Goal: Information Seeking & Learning: Find specific fact

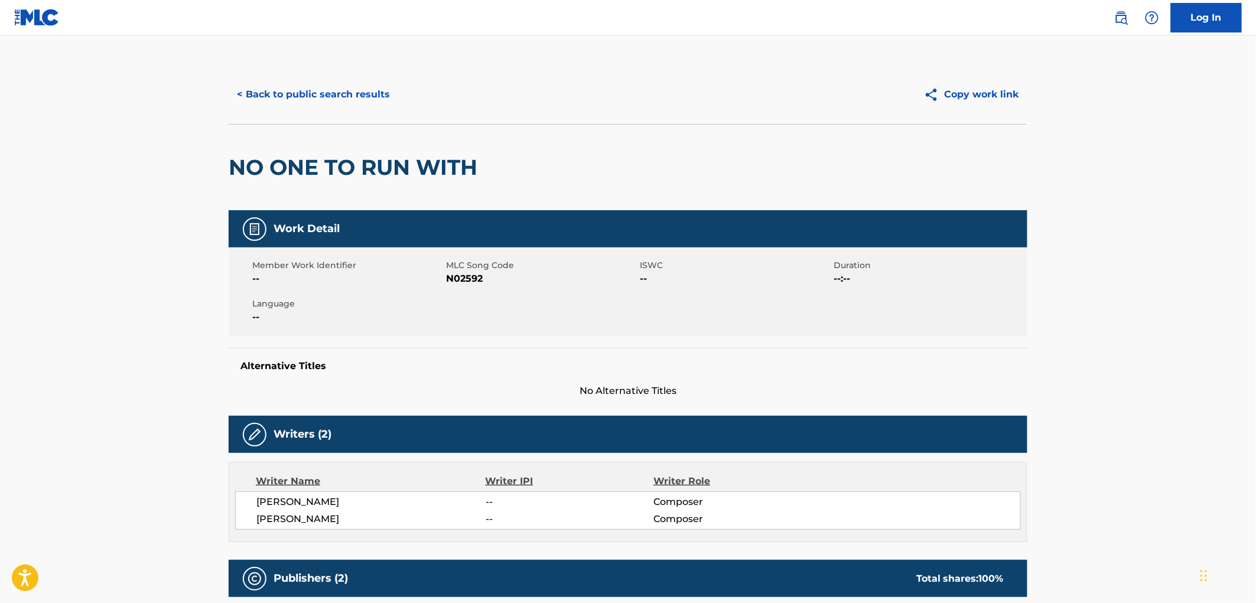
click at [349, 93] on button "< Back to public search results" at bounding box center [314, 95] width 170 height 30
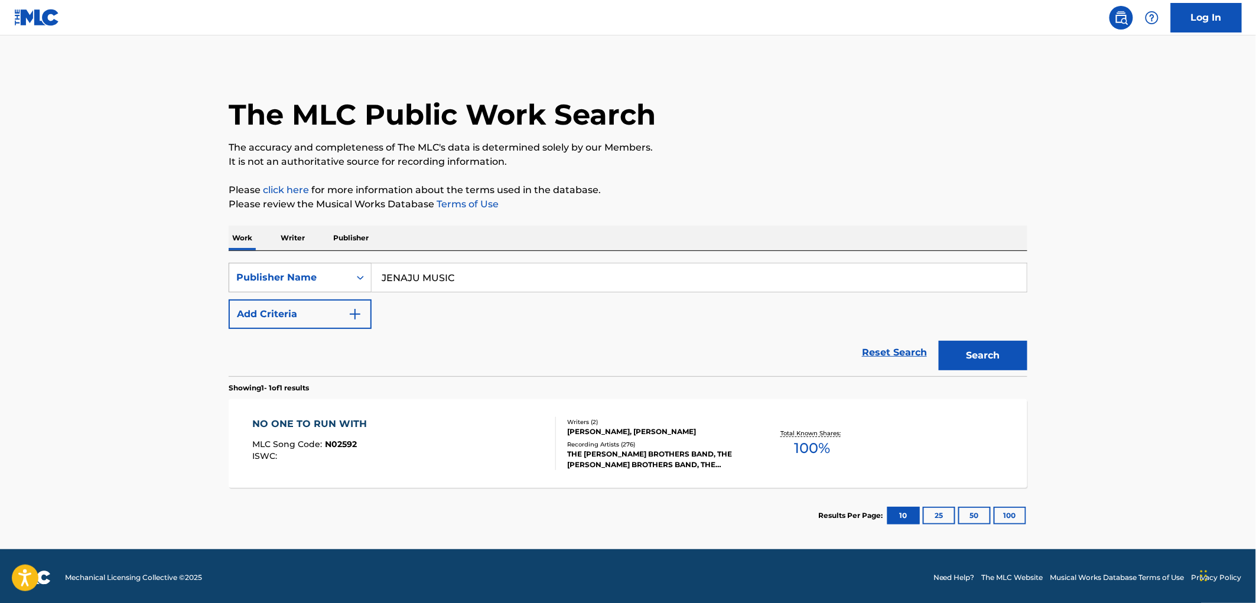
drag, startPoint x: 450, startPoint y: 284, endPoint x: 354, endPoint y: 282, distance: 95.1
click at [354, 282] on div "SearchWithCriteria6907c637-b06f-4ed1-b7cf-c05a97f076e6 Publisher Name JENAJU MU…" at bounding box center [628, 278] width 799 height 30
paste input "GOLDEN RULE MUSIC ADMINISTRATORS LTD"
click at [987, 367] on button "Search" at bounding box center [983, 356] width 89 height 30
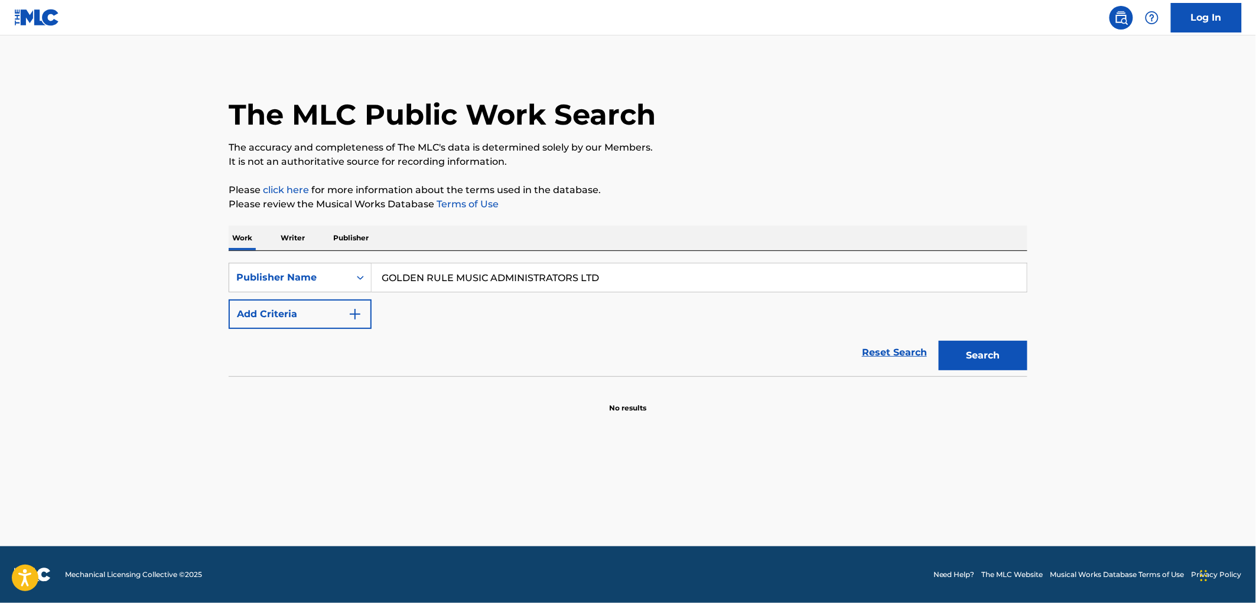
drag, startPoint x: 453, startPoint y: 276, endPoint x: 751, endPoint y: 278, distance: 298.4
click at [751, 278] on input "GOLDEN RULE MUSIC ADMINISTRATORS LTD" at bounding box center [699, 277] width 655 height 28
type input "GOLDEN RULE"
click at [939, 341] on button "Search" at bounding box center [983, 356] width 89 height 30
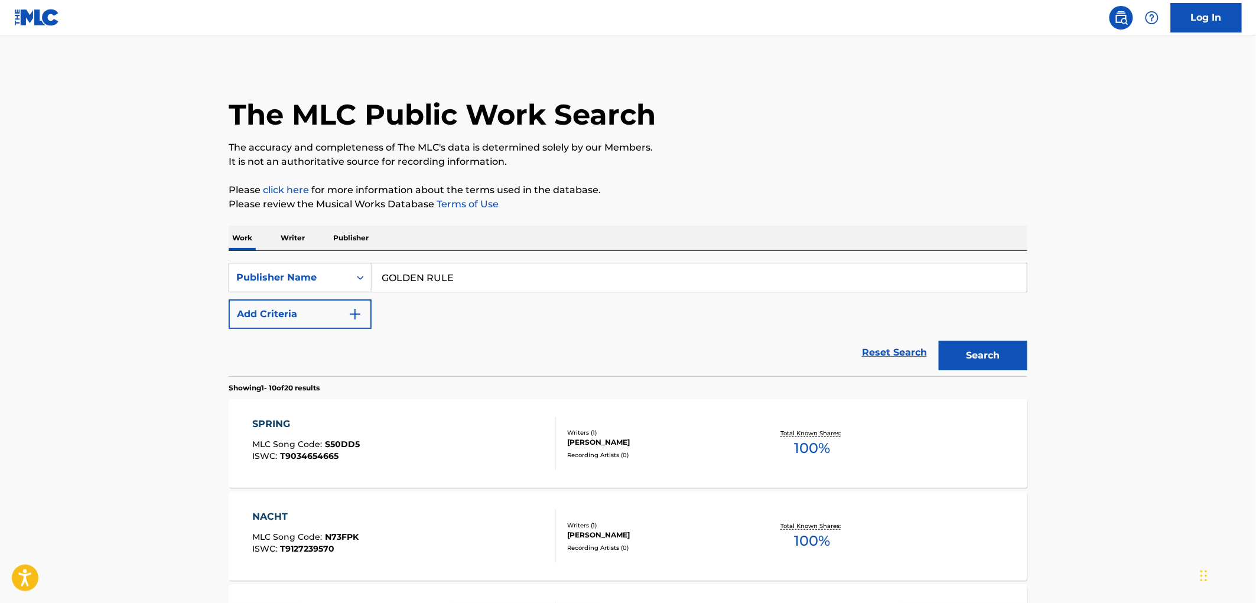
click at [353, 445] on span "S50DD5" at bounding box center [343, 444] width 35 height 11
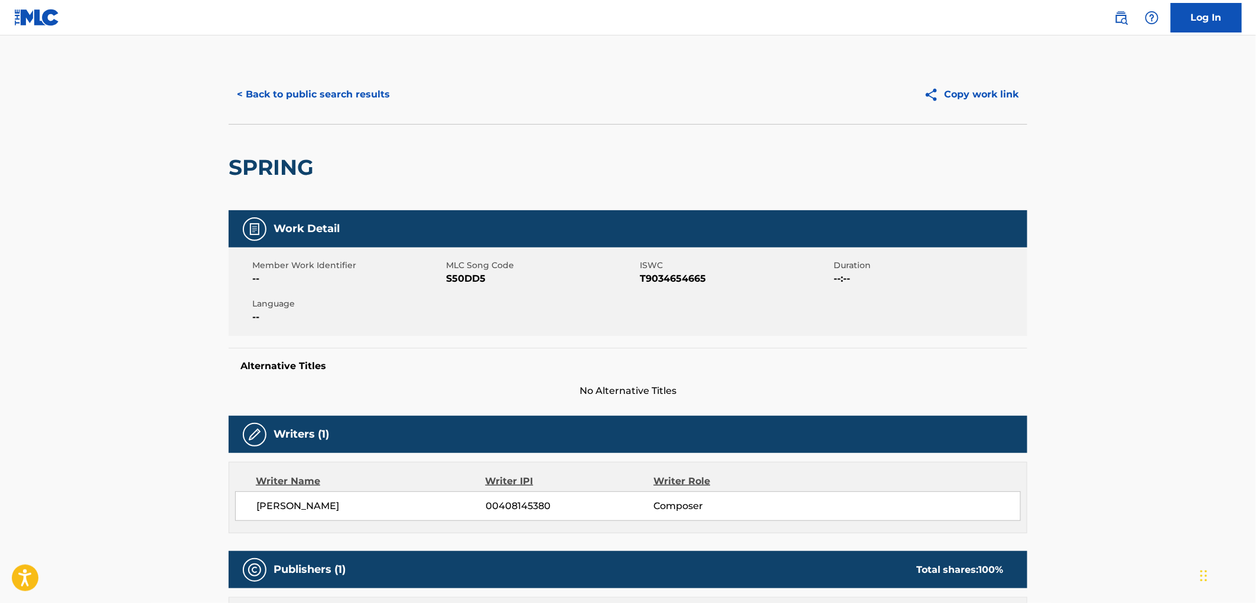
scroll to position [262, 0]
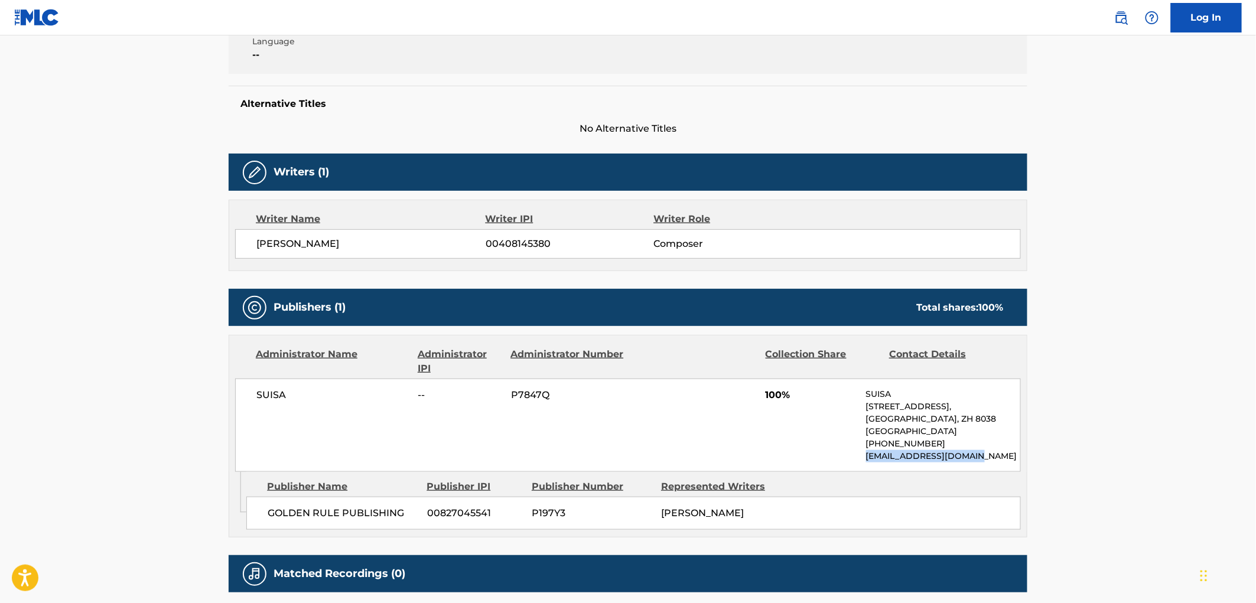
drag, startPoint x: 985, startPoint y: 455, endPoint x: 861, endPoint y: 457, distance: 124.1
click at [861, 457] on div "SUISA -- P7847Q 100% SUISA [STREET_ADDRESS] [PHONE_NUMBER] [EMAIL_ADDRESS][DOMA…" at bounding box center [628, 425] width 786 height 93
copy p "[EMAIL_ADDRESS][DOMAIN_NAME]"
drag, startPoint x: 274, startPoint y: 393, endPoint x: 258, endPoint y: 393, distance: 16.0
click at [258, 393] on span "SUISA" at bounding box center [332, 395] width 153 height 14
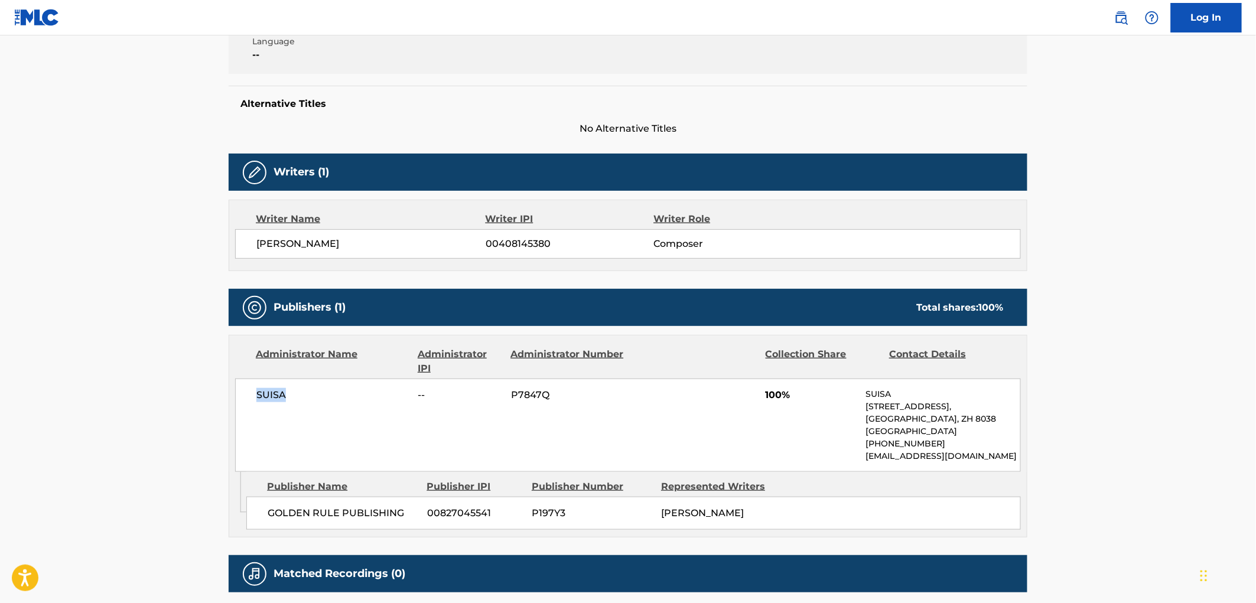
copy span "SUISA"
click at [942, 435] on p "[GEOGRAPHIC_DATA]" at bounding box center [943, 431] width 154 height 12
drag, startPoint x: 919, startPoint y: 432, endPoint x: 867, endPoint y: 408, distance: 58.1
click at [867, 408] on div "SUISA [STREET_ADDRESS] [PHONE_NUMBER] [EMAIL_ADDRESS][DOMAIN_NAME]" at bounding box center [943, 425] width 154 height 74
copy div "[STREET_ADDRESS]"
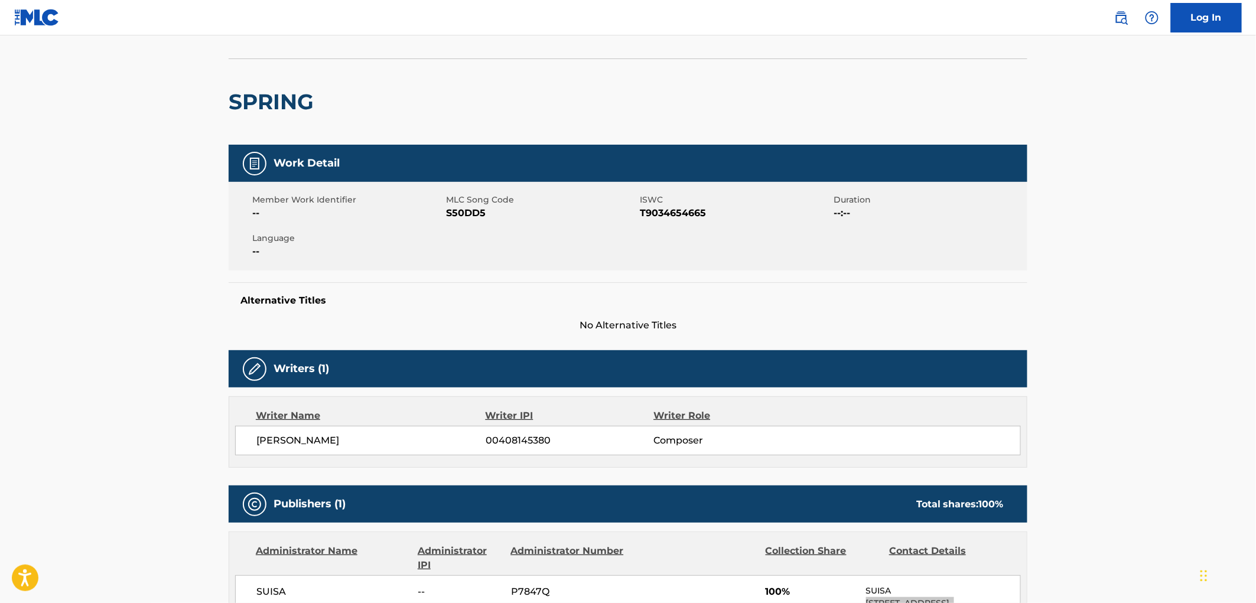
scroll to position [0, 0]
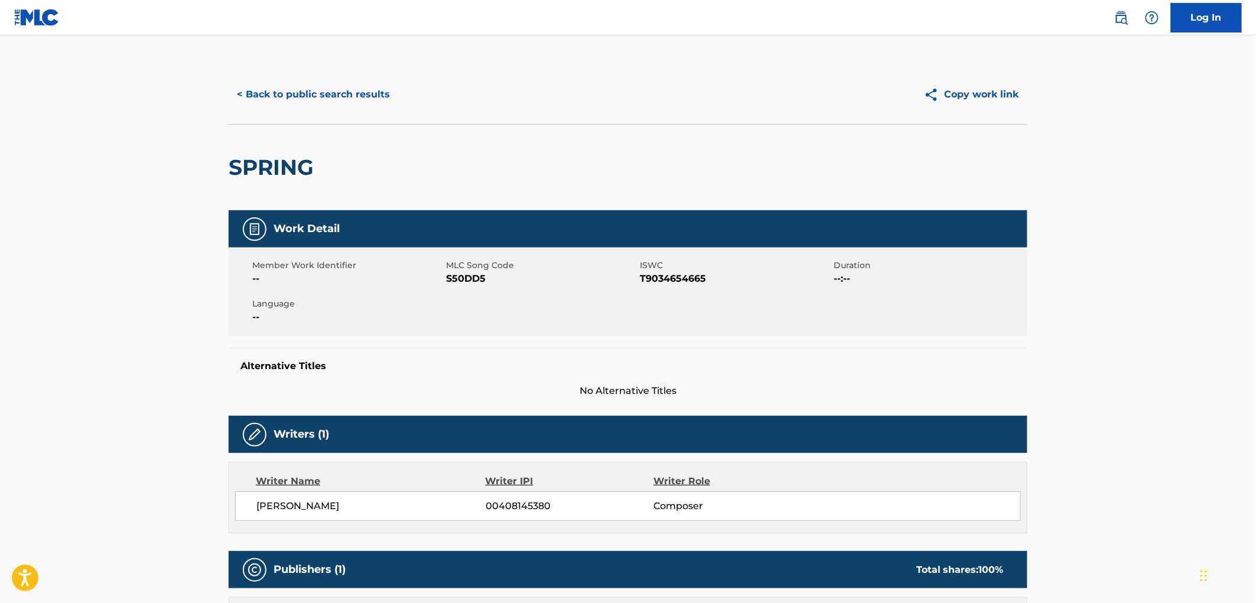
drag, startPoint x: 307, startPoint y: 96, endPoint x: 315, endPoint y: 102, distance: 9.8
click at [308, 96] on button "< Back to public search results" at bounding box center [314, 95] width 170 height 30
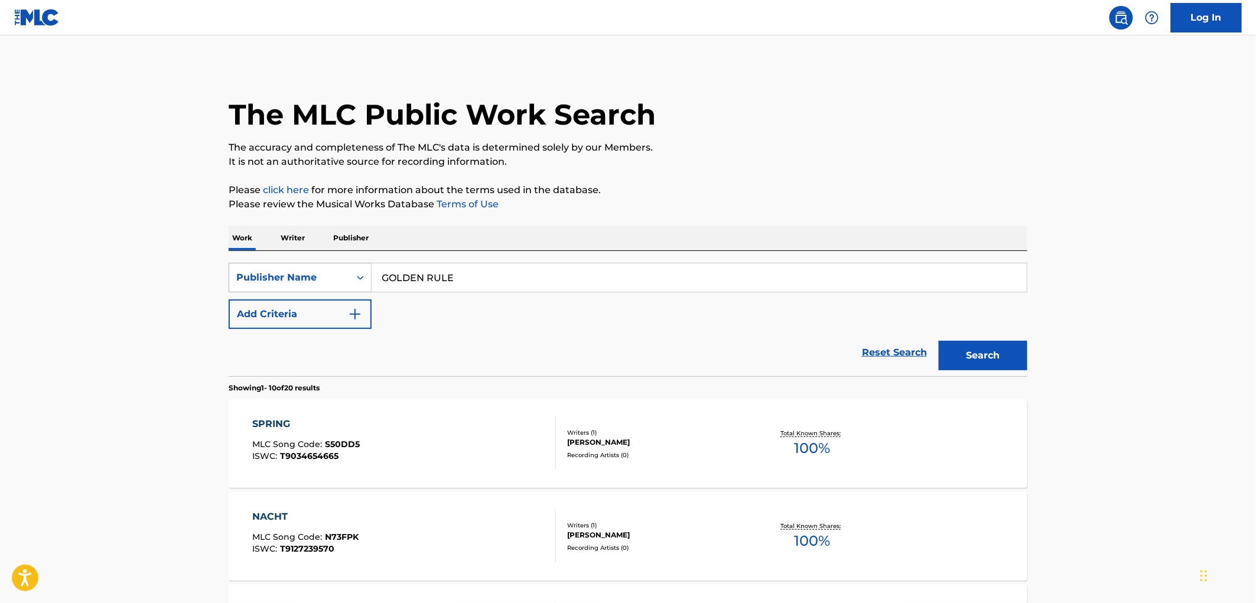
click at [321, 275] on div "SearchWithCriteria6907c637-b06f-4ed1-b7cf-c05a97f076e6 Publisher Name GOLDEN RU…" at bounding box center [628, 278] width 799 height 30
paste input "JAMIL MUSIC"
type input "JAMIL MUSIC"
click at [964, 359] on button "Search" at bounding box center [983, 356] width 89 height 30
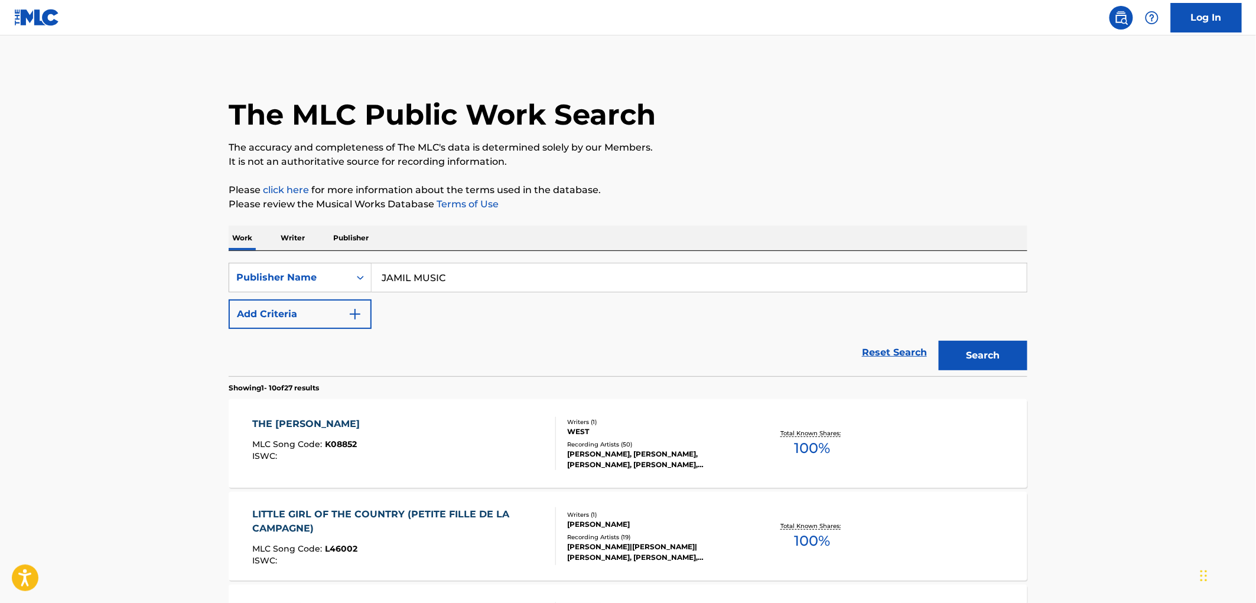
click at [355, 453] on div "ISWC :" at bounding box center [309, 456] width 113 height 9
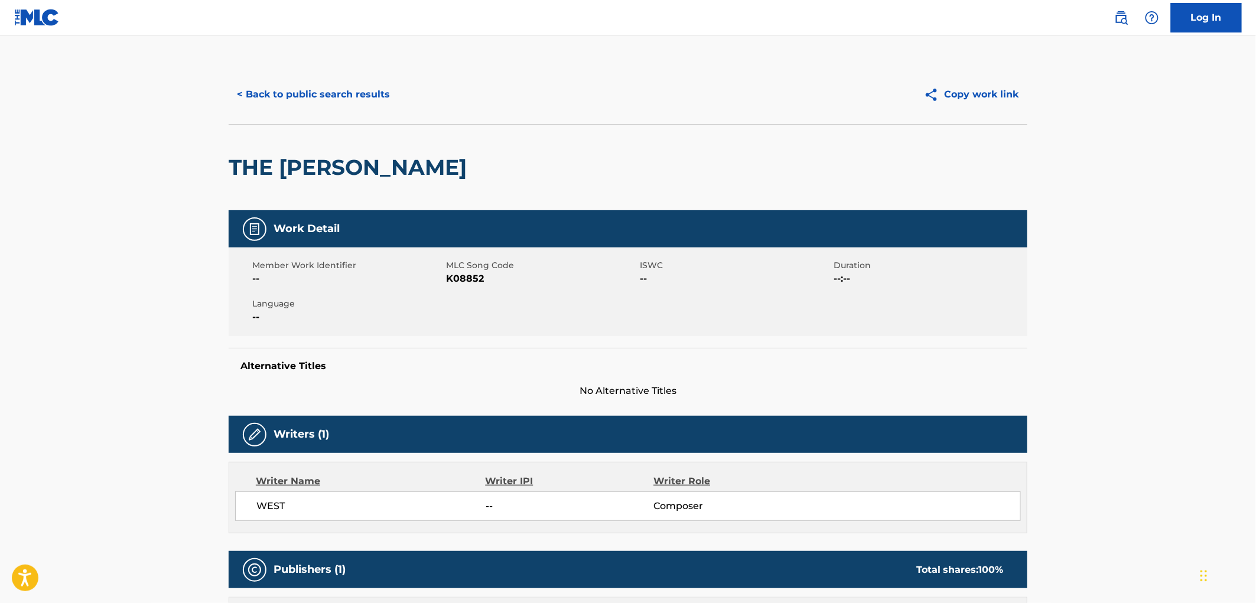
click at [351, 89] on button "< Back to public search results" at bounding box center [314, 95] width 170 height 30
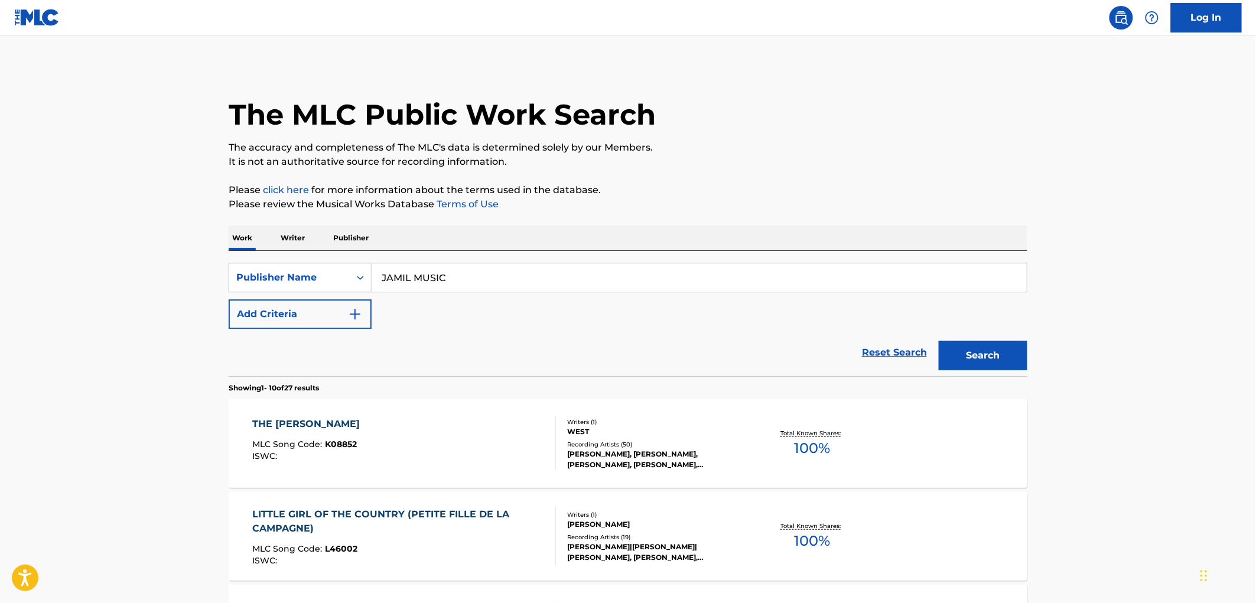
drag, startPoint x: 461, startPoint y: 282, endPoint x: 373, endPoint y: 282, distance: 88.6
click at [315, 282] on div "SearchWithCriteria6907c637-b06f-4ed1-b7cf-c05a97f076e6 Publisher Name JAMIL MUS…" at bounding box center [628, 278] width 799 height 30
paste input "WHISPERDEX"
type input "WHISPERDEX MUSIC"
click at [995, 353] on button "Search" at bounding box center [983, 356] width 89 height 30
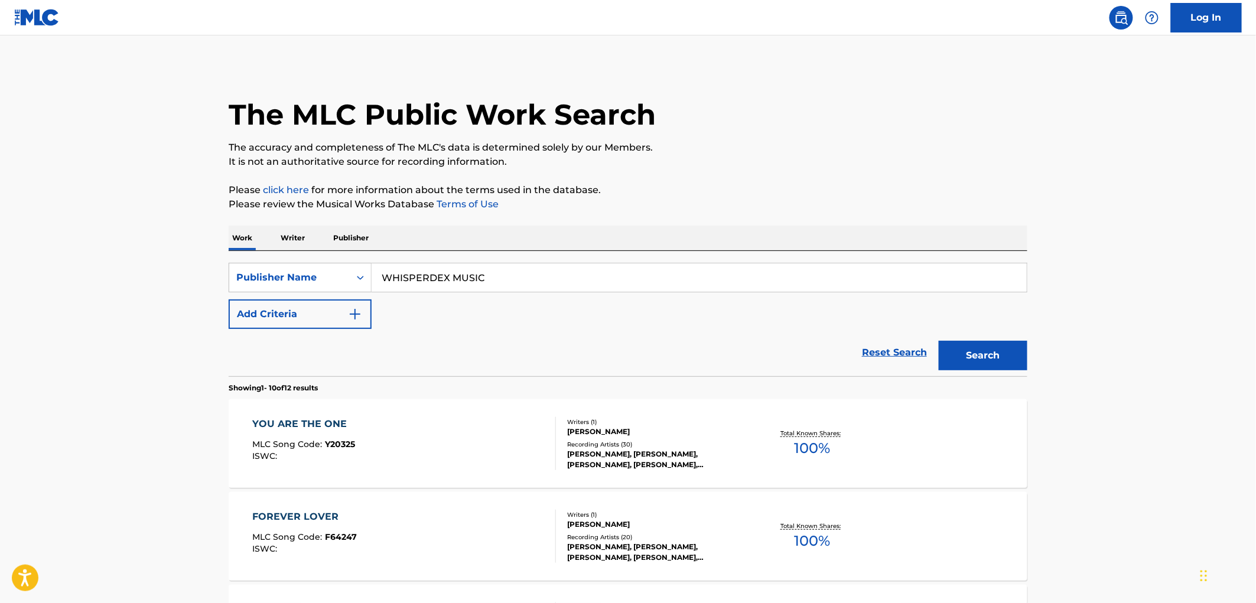
click at [345, 447] on span "Y20325" at bounding box center [341, 444] width 30 height 11
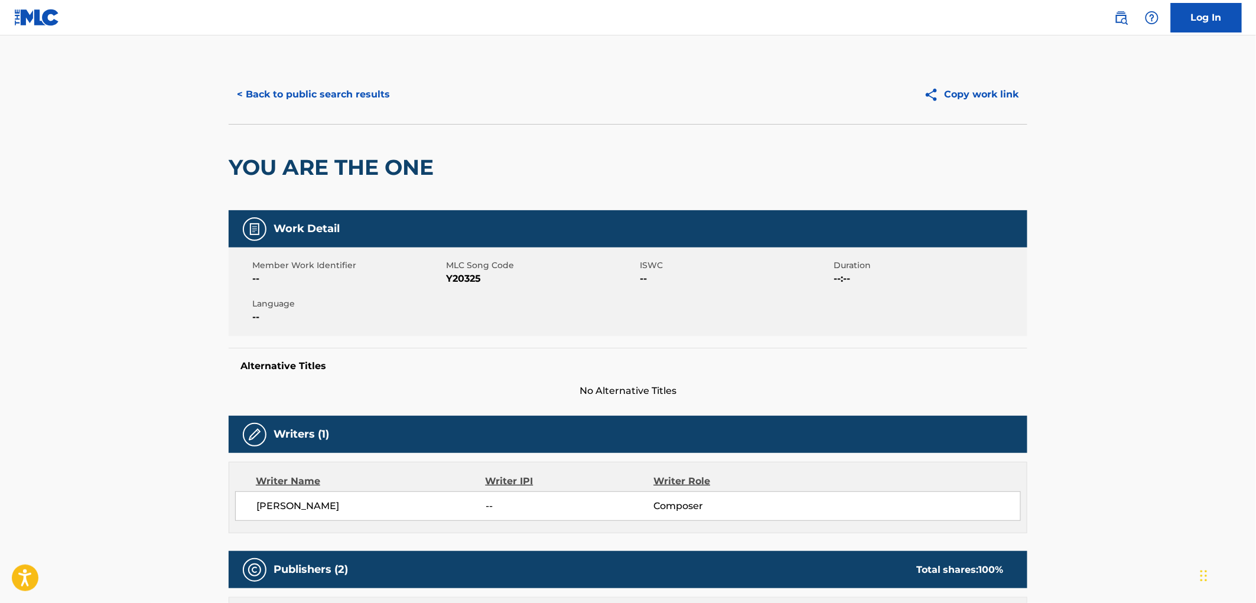
click at [338, 106] on button "< Back to public search results" at bounding box center [314, 95] width 170 height 30
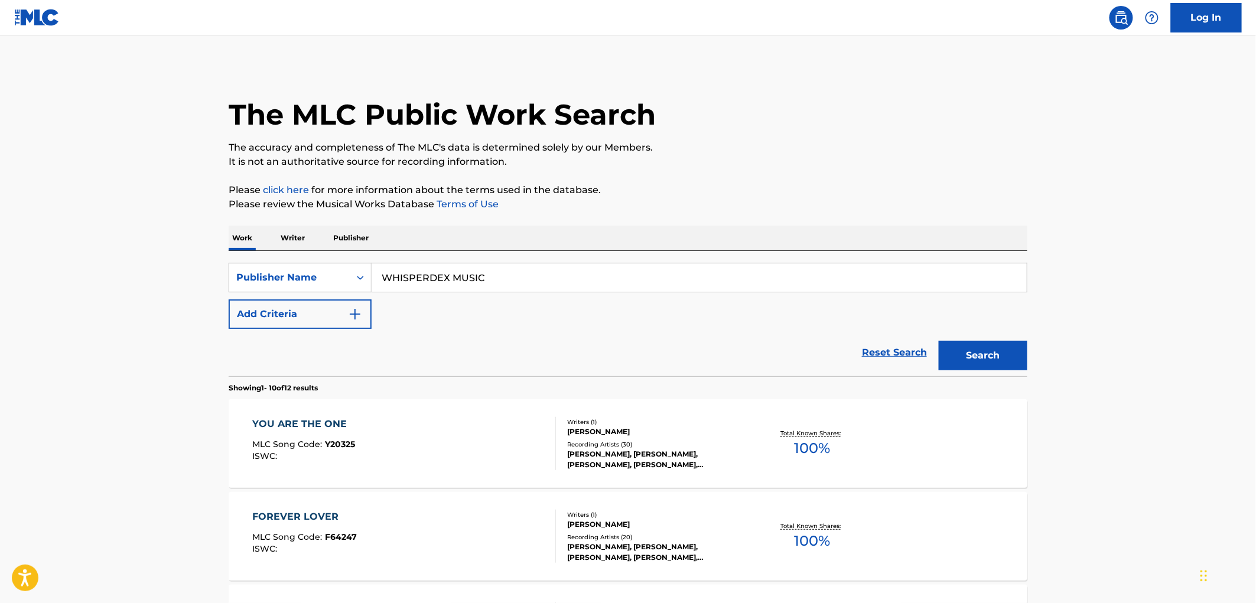
drag, startPoint x: 373, startPoint y: 275, endPoint x: 506, endPoint y: 276, distance: 132.9
click at [506, 276] on input "WHISPERDEX MUSIC" at bounding box center [699, 277] width 655 height 28
paste input "ALL [PERSON_NAME]"
type input "ALL [PERSON_NAME] MUSIC"
click at [958, 346] on button "Search" at bounding box center [983, 356] width 89 height 30
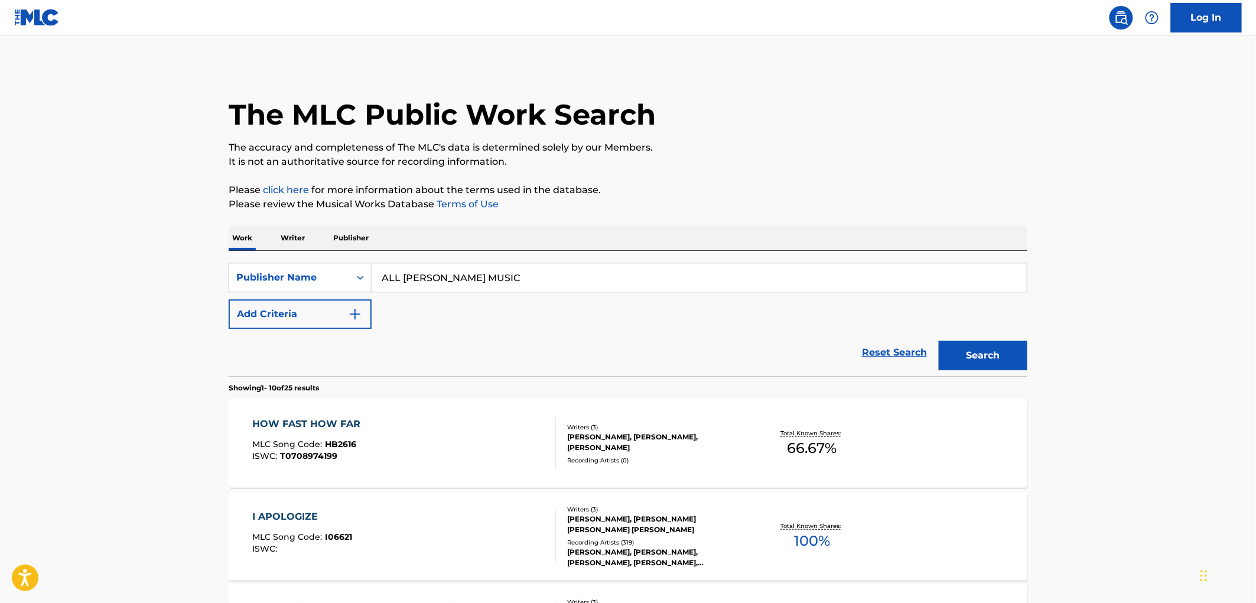
click at [365, 438] on div "HOW FAST HOW FAR MLC Song Code : HB2616 ISWC : T0708974199" at bounding box center [405, 443] width 304 height 53
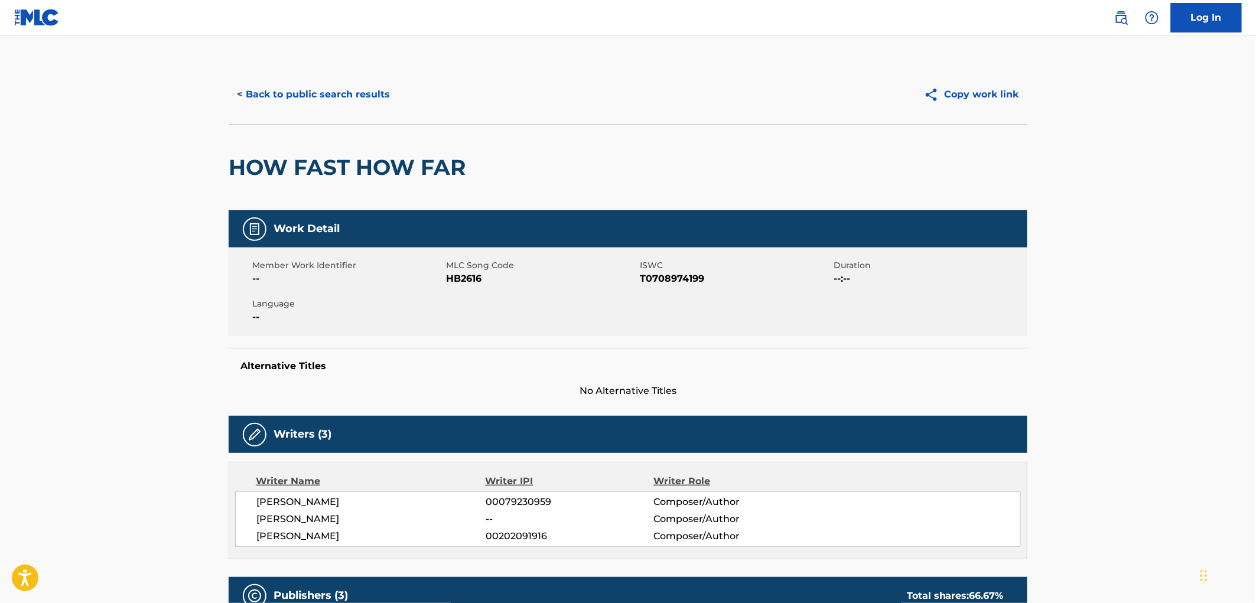
click at [356, 97] on button "< Back to public search results" at bounding box center [314, 95] width 170 height 30
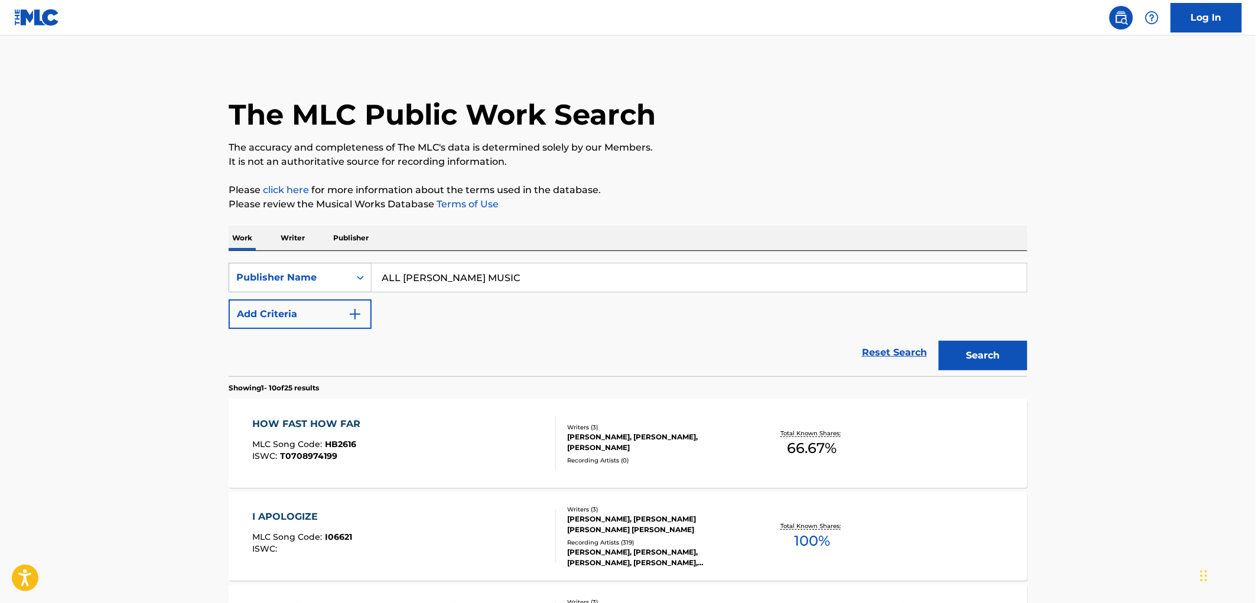
drag, startPoint x: 495, startPoint y: 279, endPoint x: 287, endPoint y: 285, distance: 208.0
click at [280, 284] on div "SearchWithCriteria6907c637-b06f-4ed1-b7cf-c05a97f076e6 Publisher Name ALL [PERS…" at bounding box center [628, 278] width 799 height 30
paste input "HALF MARATHON"
type input "HALF MARATHON MUSIC"
click at [972, 350] on button "Search" at bounding box center [983, 356] width 89 height 30
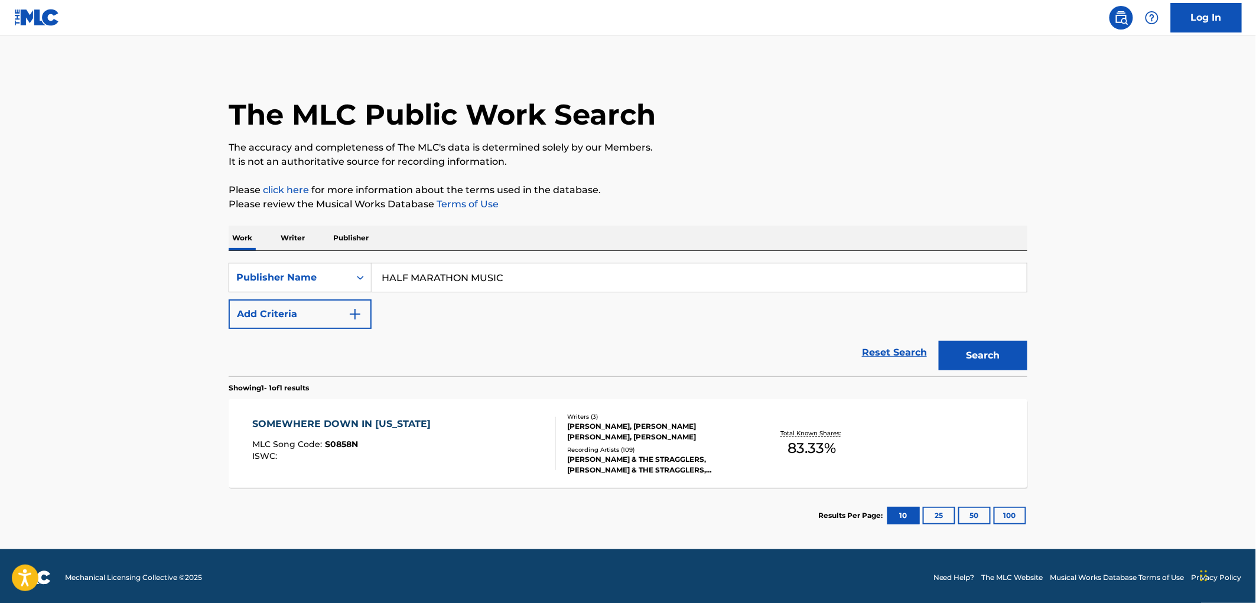
click at [328, 445] on span "S0858N" at bounding box center [342, 444] width 33 height 11
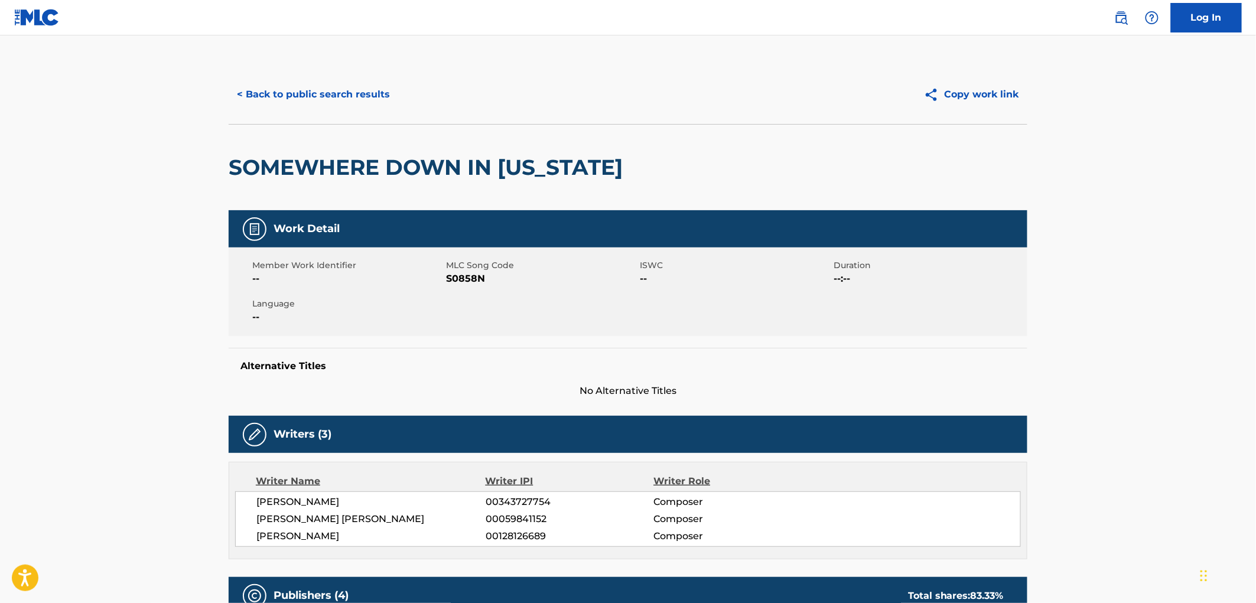
click at [290, 100] on button "< Back to public search results" at bounding box center [314, 95] width 170 height 30
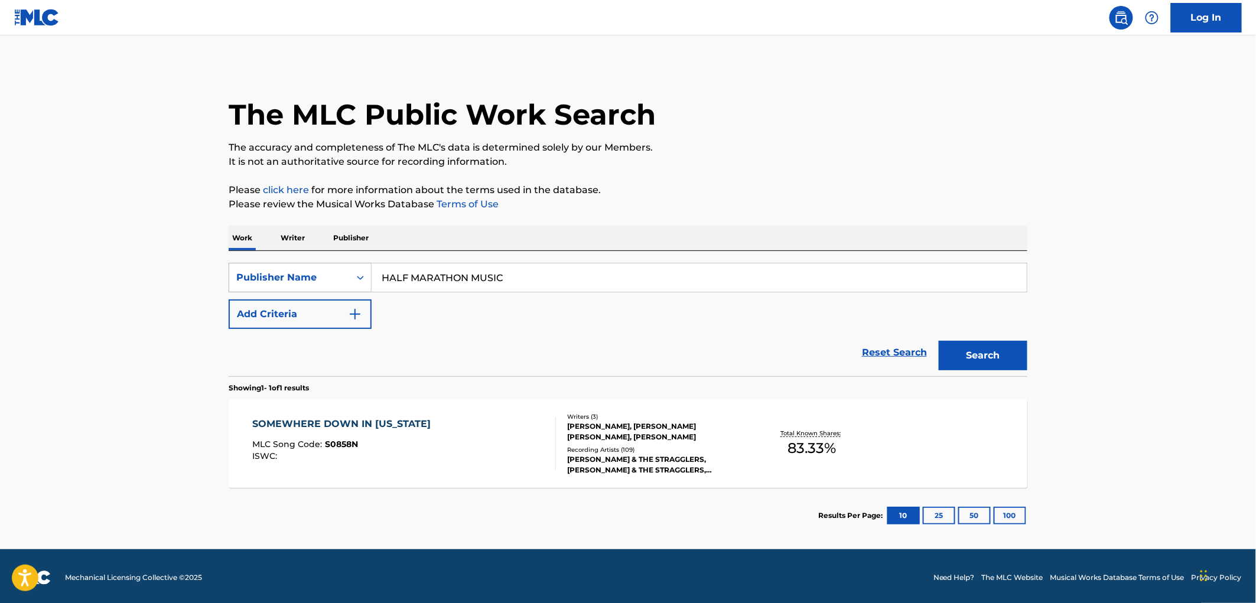
drag, startPoint x: 483, startPoint y: 272, endPoint x: 366, endPoint y: 274, distance: 116.4
click at [366, 274] on div "SearchWithCriteria6907c637-b06f-4ed1-b7cf-c05a97f076e6 Publisher Name HALF MARA…" at bounding box center [628, 278] width 799 height 30
paste input "THE HOUSE OF ZEKKARIYAS"
type input "THE HOUSE OF ZEKKARIYAS"
click at [958, 347] on button "Search" at bounding box center [983, 356] width 89 height 30
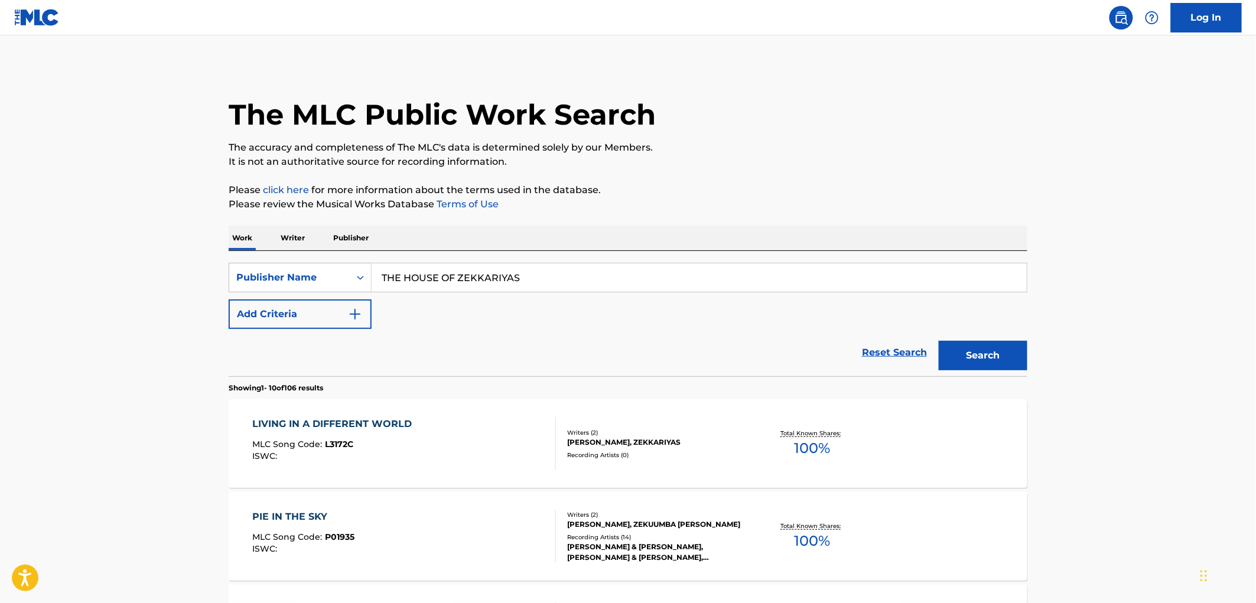
click at [358, 442] on div "MLC Song Code : L3172C" at bounding box center [335, 446] width 165 height 12
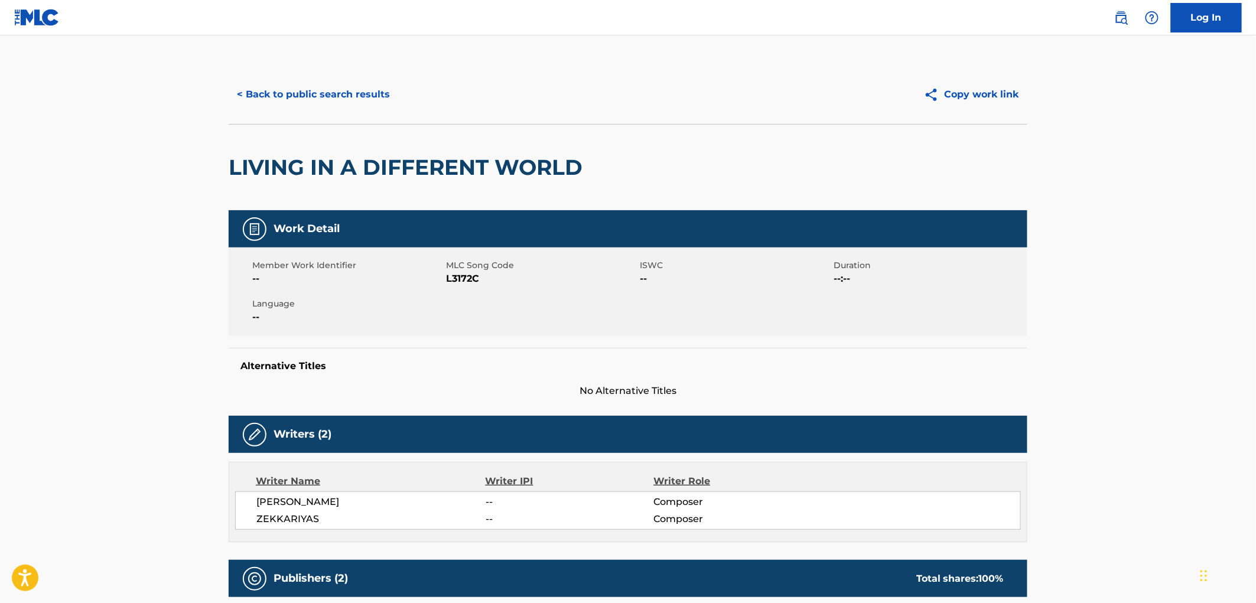
click at [325, 79] on div "< Back to public search results Copy work link" at bounding box center [628, 94] width 799 height 59
click at [333, 98] on button "< Back to public search results" at bounding box center [314, 95] width 170 height 30
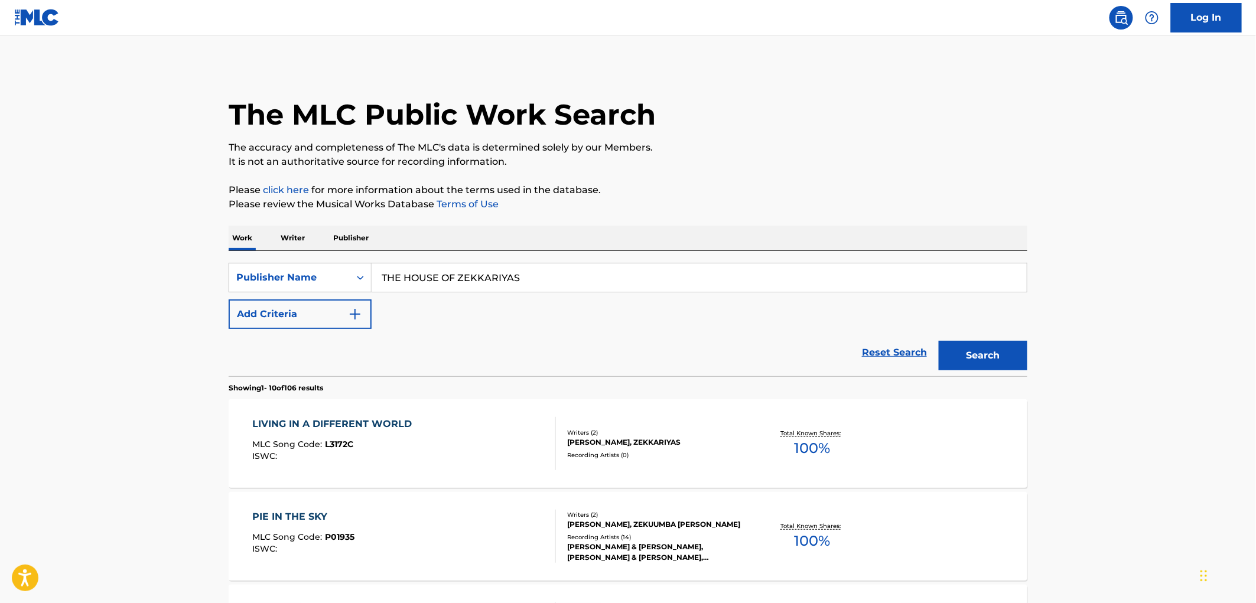
drag, startPoint x: 380, startPoint y: 276, endPoint x: 584, endPoint y: 278, distance: 203.2
click at [584, 278] on input "THE HOUSE OF ZEKKARIYAS" at bounding box center [699, 277] width 655 height 28
paste input "[PERSON_NAME] AGAR REVOCABLE TRUST"
click at [967, 351] on button "Search" at bounding box center [983, 356] width 89 height 30
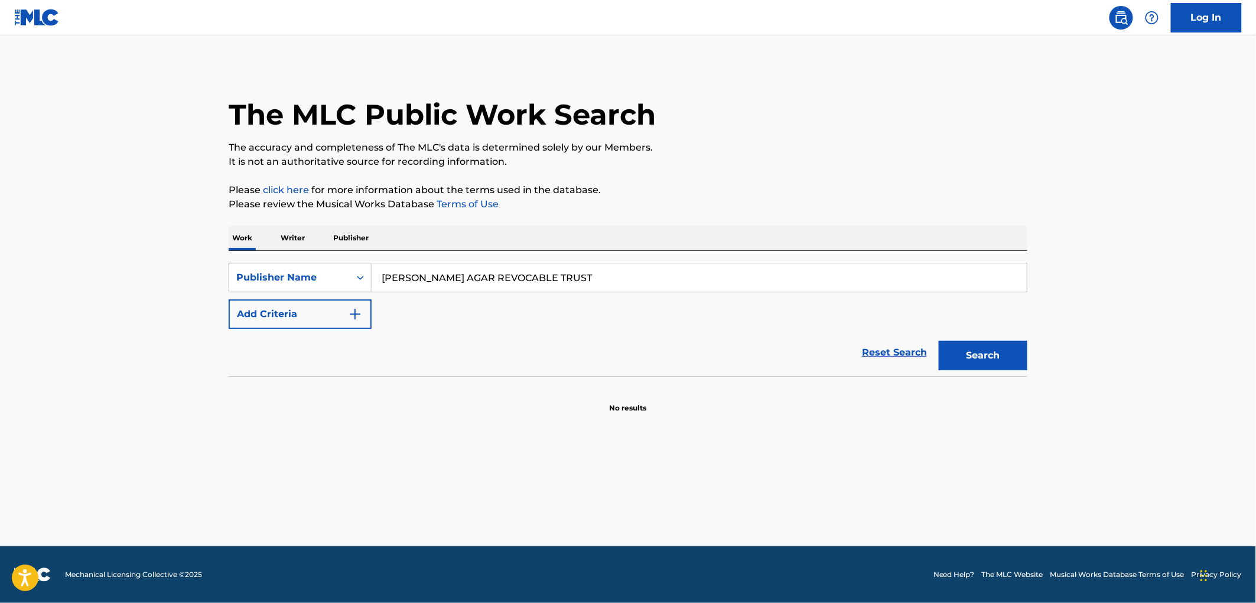
drag, startPoint x: 681, startPoint y: 276, endPoint x: 327, endPoint y: 281, distance: 354.5
click at [310, 275] on div "SearchWithCriteria6907c637-b06f-4ed1-b7cf-c05a97f076e6 Publisher Name [PERSON_N…" at bounding box center [628, 278] width 799 height 30
paste input "COPYRIGHT RECAPTURE"
type input "COPYRIGHT RECAPTURE"
click at [996, 349] on button "Search" at bounding box center [983, 356] width 89 height 30
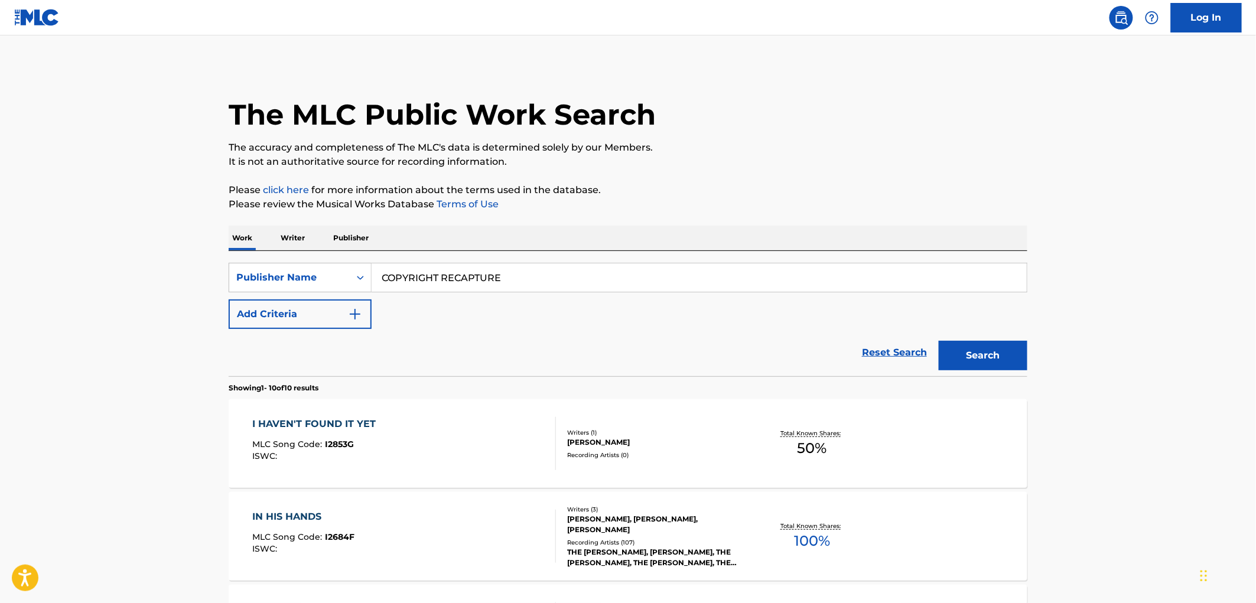
click at [336, 443] on span "I2853G" at bounding box center [340, 444] width 29 height 11
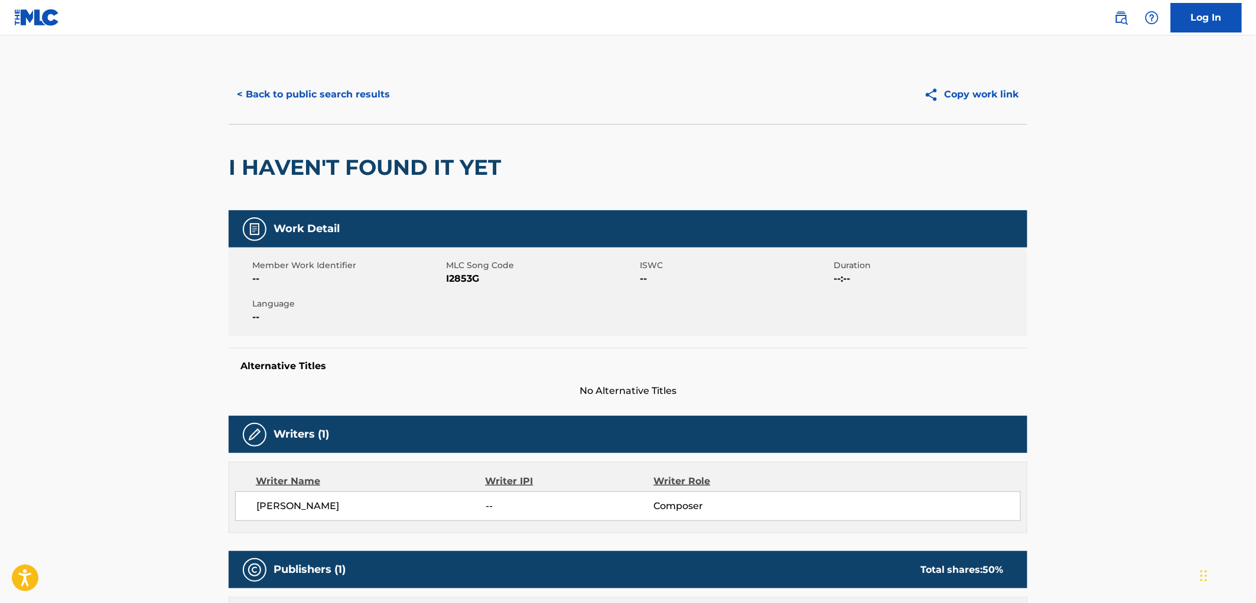
click at [304, 87] on button "< Back to public search results" at bounding box center [314, 95] width 170 height 30
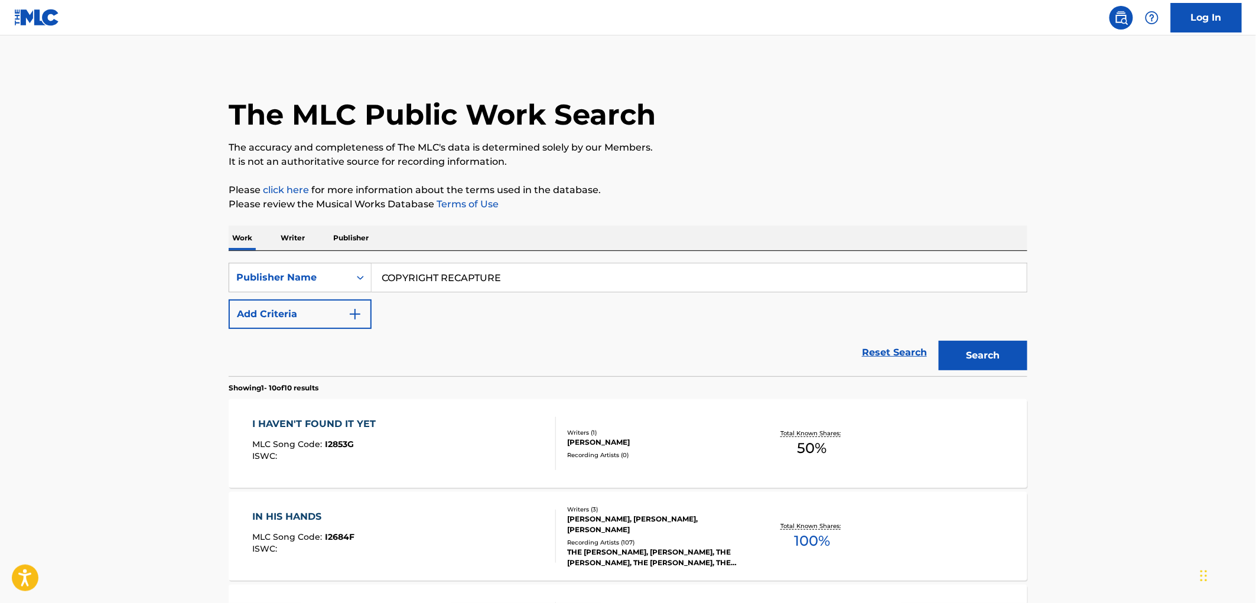
drag, startPoint x: 385, startPoint y: 275, endPoint x: 506, endPoint y: 275, distance: 121.7
click at [506, 275] on input "COPYRIGHT RECAPTURE" at bounding box center [699, 277] width 655 height 28
paste input "ISLIP MUSIC PUBLISHING CO (ESTATE OF [PERSON_NAME])"
drag, startPoint x: 441, startPoint y: 276, endPoint x: 782, endPoint y: 273, distance: 340.3
click at [783, 274] on input "ISLIP MUSIC PUBLISHING CO (ESTATE OF [PERSON_NAME])" at bounding box center [699, 277] width 655 height 28
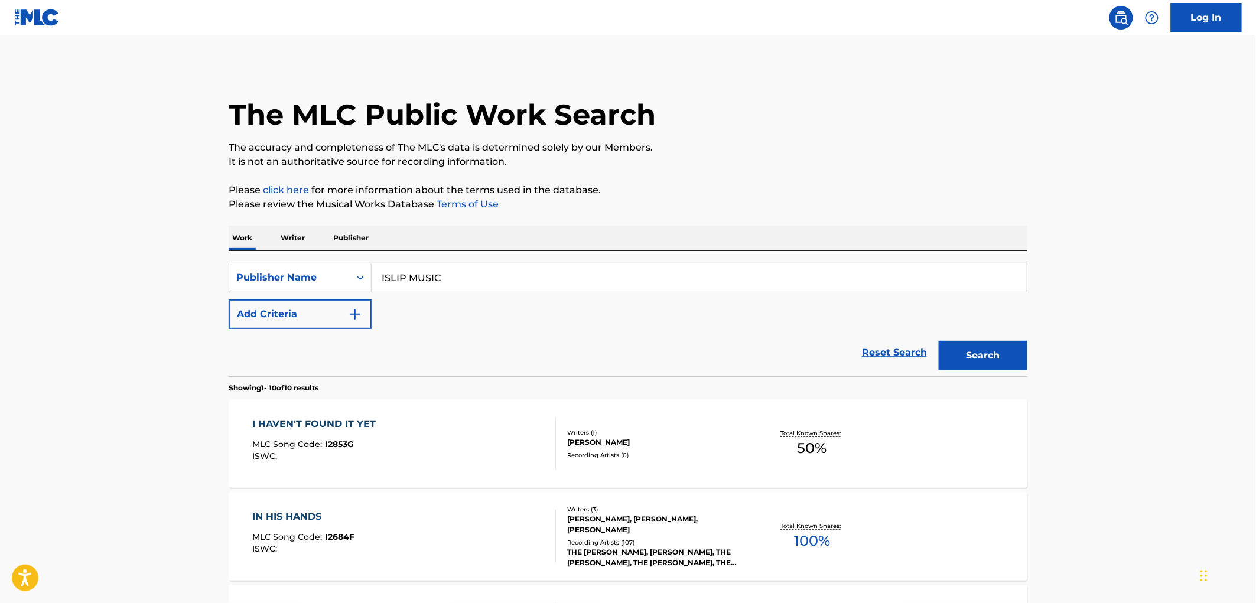
type input "ISLIP MUSIC"
click at [939, 341] on button "Search" at bounding box center [983, 356] width 89 height 30
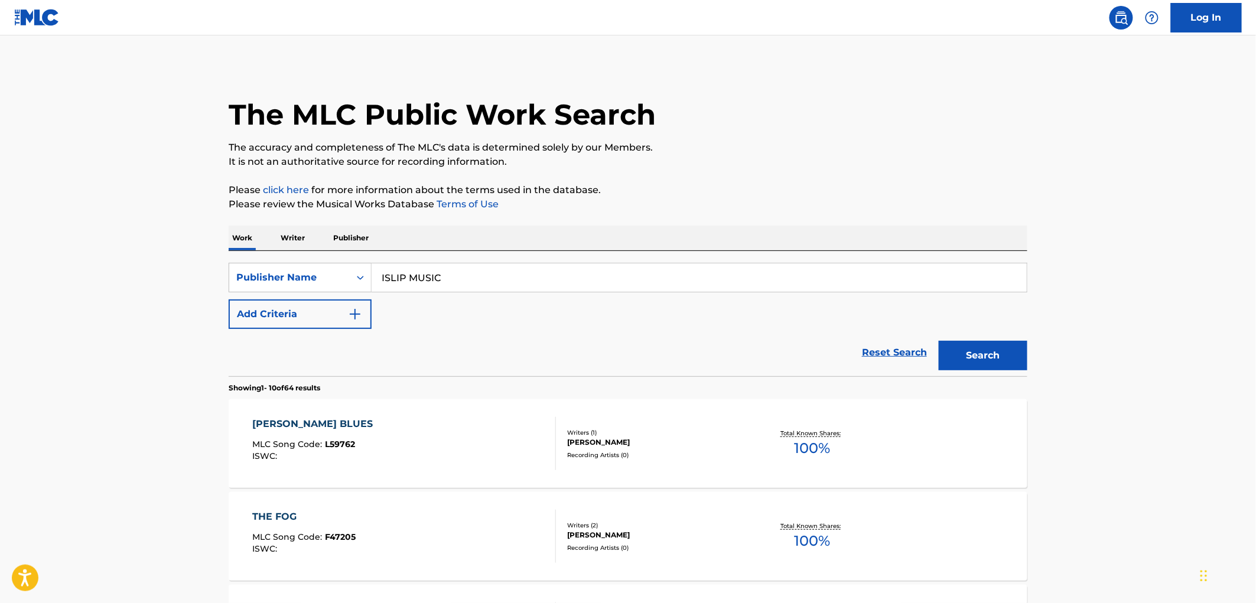
click at [349, 455] on div "ISWC :" at bounding box center [316, 456] width 126 height 9
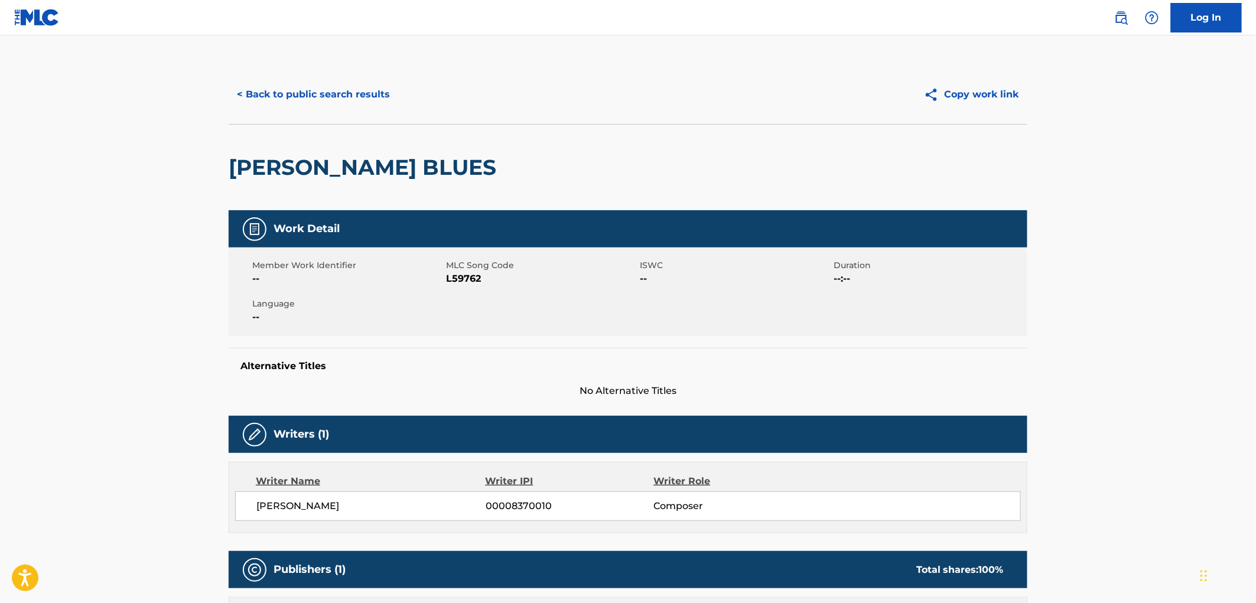
click at [337, 86] on button "< Back to public search results" at bounding box center [314, 95] width 170 height 30
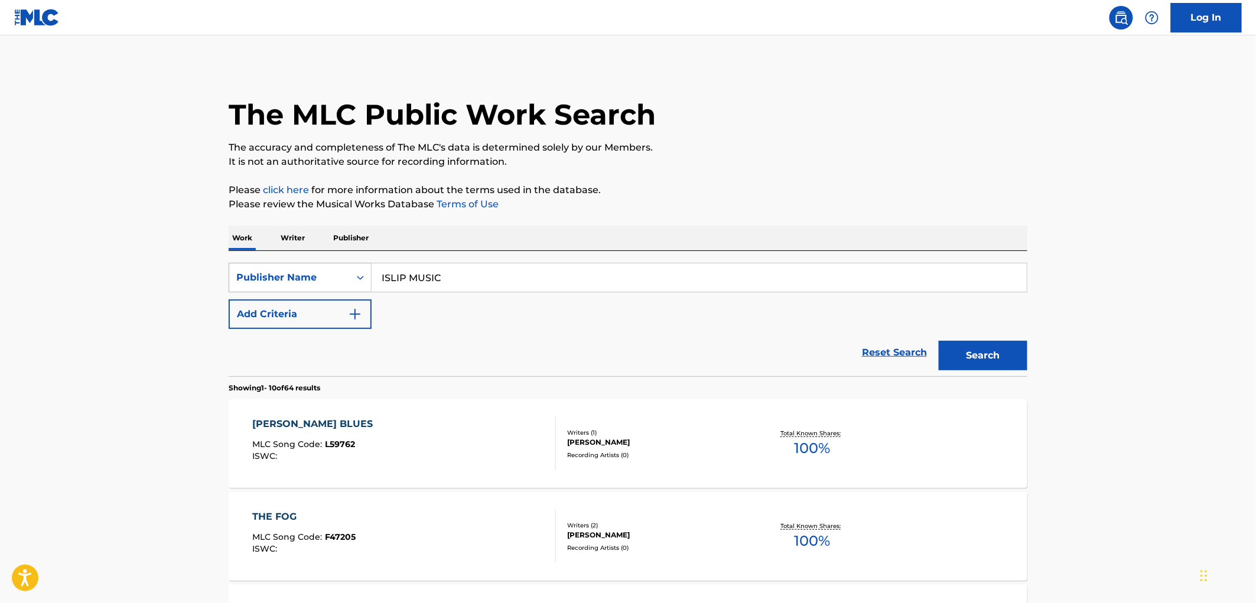
drag, startPoint x: 456, startPoint y: 263, endPoint x: 287, endPoint y: 275, distance: 169.9
click at [286, 274] on div "SearchWithCriteria6907c637-b06f-4ed1-b7cf-c05a97f076e6 Publisher Name ISLIP MUS…" at bounding box center [628, 278] width 799 height 30
paste input "[PERSON_NAME]'S OWN PUB."
type input "[PERSON_NAME]'S OWN PUB."
click at [960, 346] on button "Search" at bounding box center [983, 356] width 89 height 30
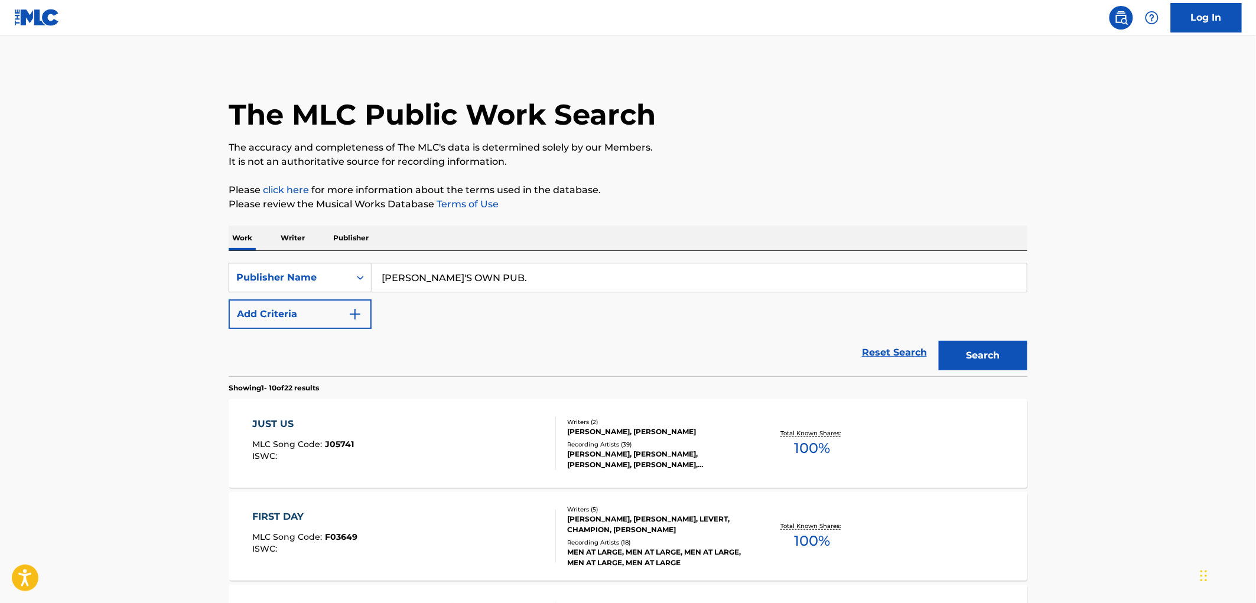
click at [330, 440] on span "J05741" at bounding box center [340, 444] width 29 height 11
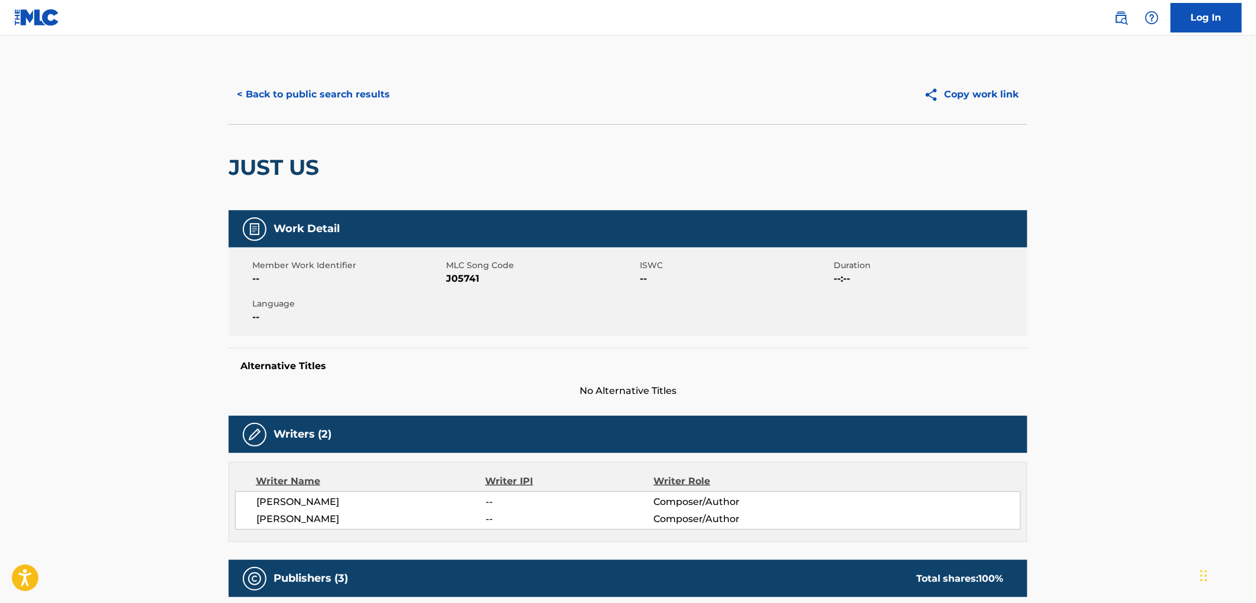
click at [340, 85] on button "< Back to public search results" at bounding box center [314, 95] width 170 height 30
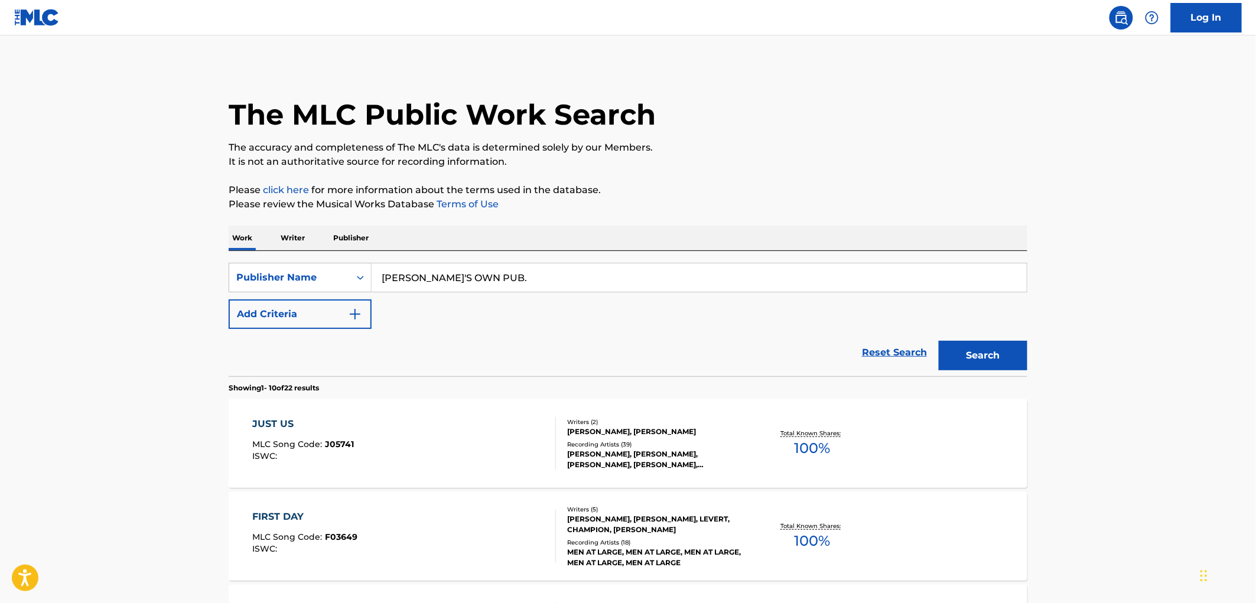
drag, startPoint x: 476, startPoint y: 276, endPoint x: 734, endPoint y: 274, distance: 258.2
click at [734, 274] on input "[PERSON_NAME]'S OWN PUB." at bounding box center [699, 277] width 655 height 28
type input "[PERSON_NAME]'S OWN"
click at [939, 341] on button "Search" at bounding box center [983, 356] width 89 height 30
click at [322, 441] on span "MLC Song Code :" at bounding box center [289, 444] width 73 height 11
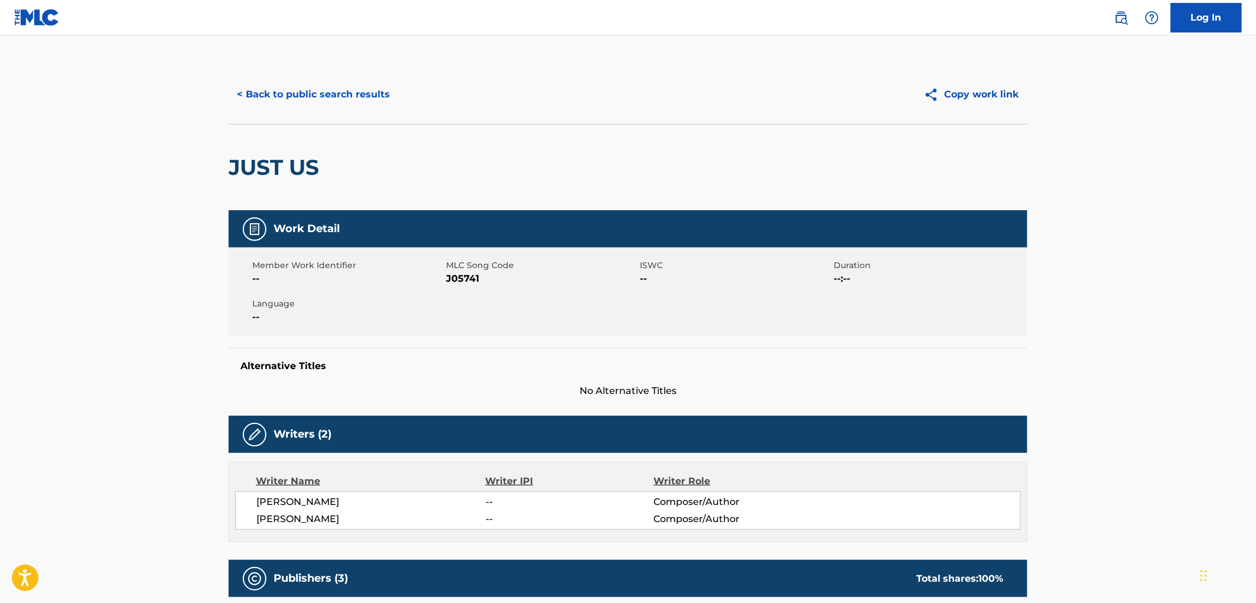
click at [271, 89] on button "< Back to public search results" at bounding box center [314, 95] width 170 height 30
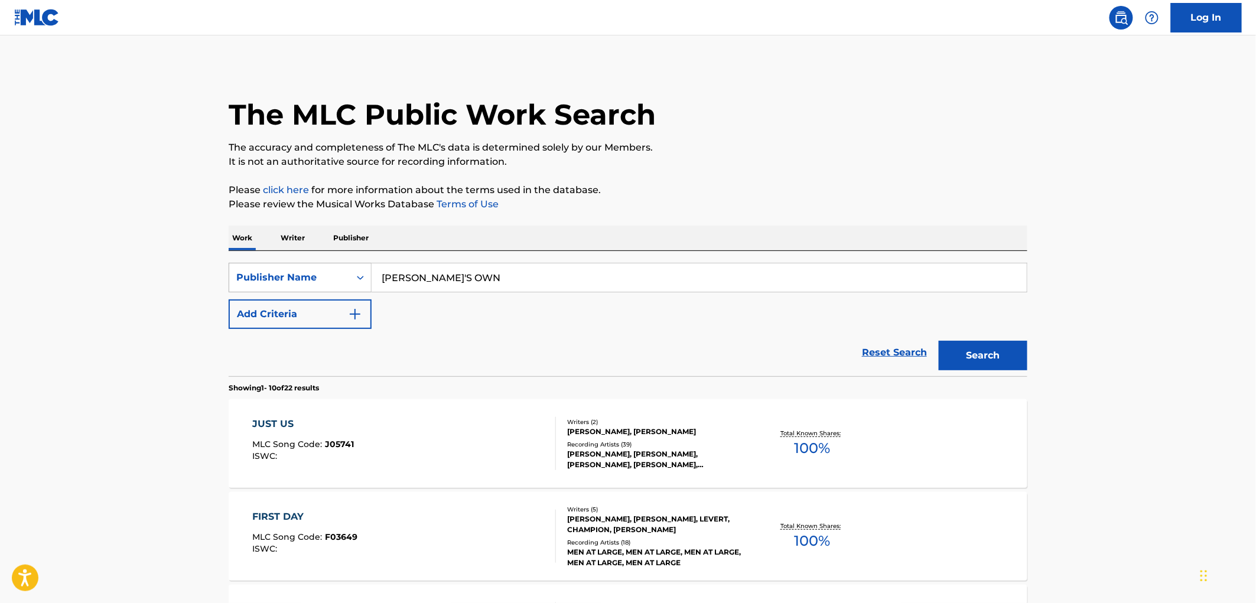
drag, startPoint x: 526, startPoint y: 286, endPoint x: 318, endPoint y: 291, distance: 208.0
click at [318, 291] on div "SearchWithCriteria6907c637-b06f-4ed1-b7cf-c05a97f076e6 Publisher Name [PERSON_N…" at bounding box center [628, 278] width 799 height 30
paste input "T L E MUSIC"
type input "T L E MUSIC"
click at [967, 356] on button "Search" at bounding box center [983, 356] width 89 height 30
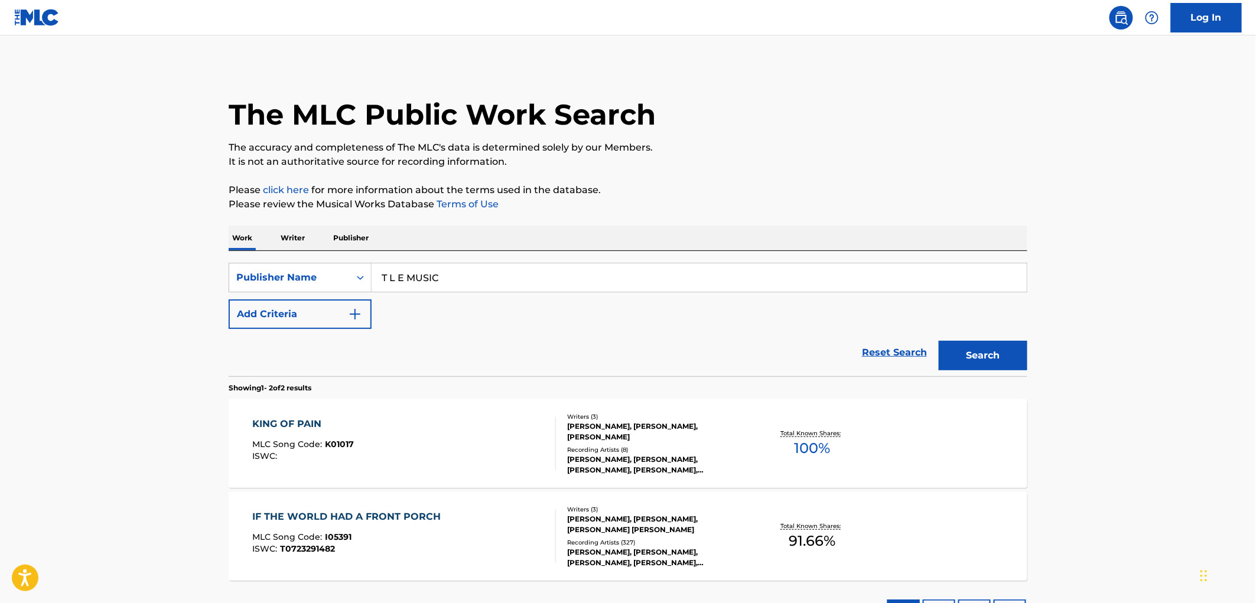
click at [346, 442] on span "K01017" at bounding box center [340, 444] width 29 height 11
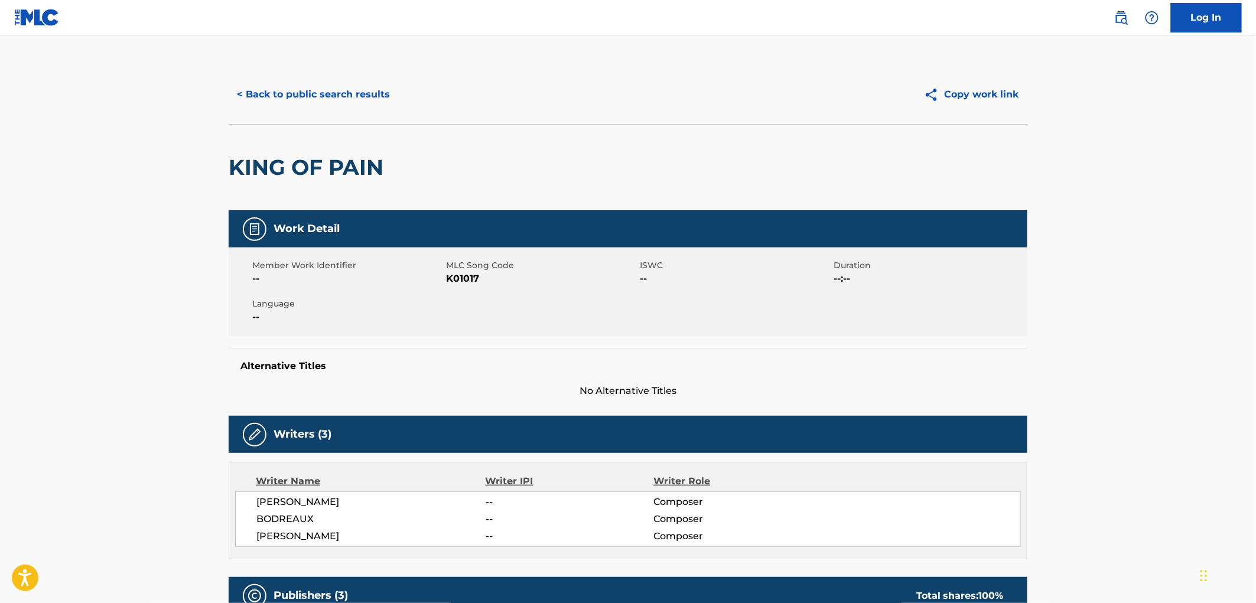
click at [362, 95] on button "< Back to public search results" at bounding box center [314, 95] width 170 height 30
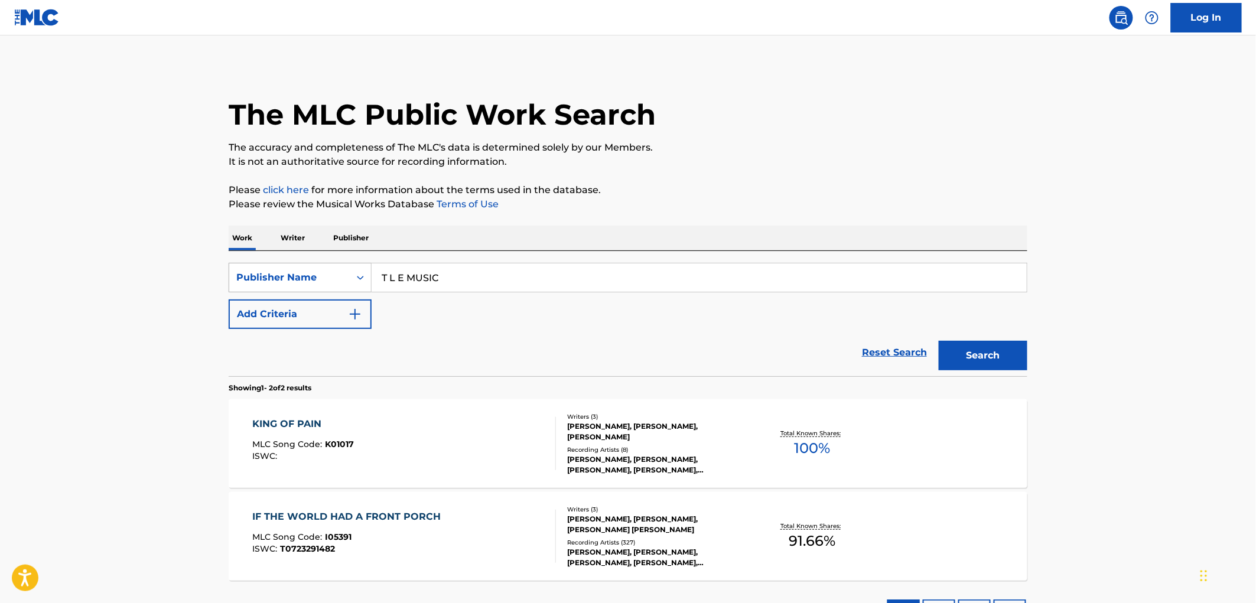
drag, startPoint x: 438, startPoint y: 282, endPoint x: 362, endPoint y: 278, distance: 76.3
click at [362, 278] on div "SearchWithCriteria6907c637-b06f-4ed1-b7cf-c05a97f076e6 Publisher Name T L E MUS…" at bounding box center [628, 278] width 799 height 30
paste input "GLOBAL ROYALTY NETWORK & PUBLISHING LTD."
drag, startPoint x: 593, startPoint y: 278, endPoint x: 731, endPoint y: 276, distance: 137.7
click at [731, 276] on input "GLOBAL ROYALTY NETWORK & PUBLISHING LTD." at bounding box center [699, 277] width 655 height 28
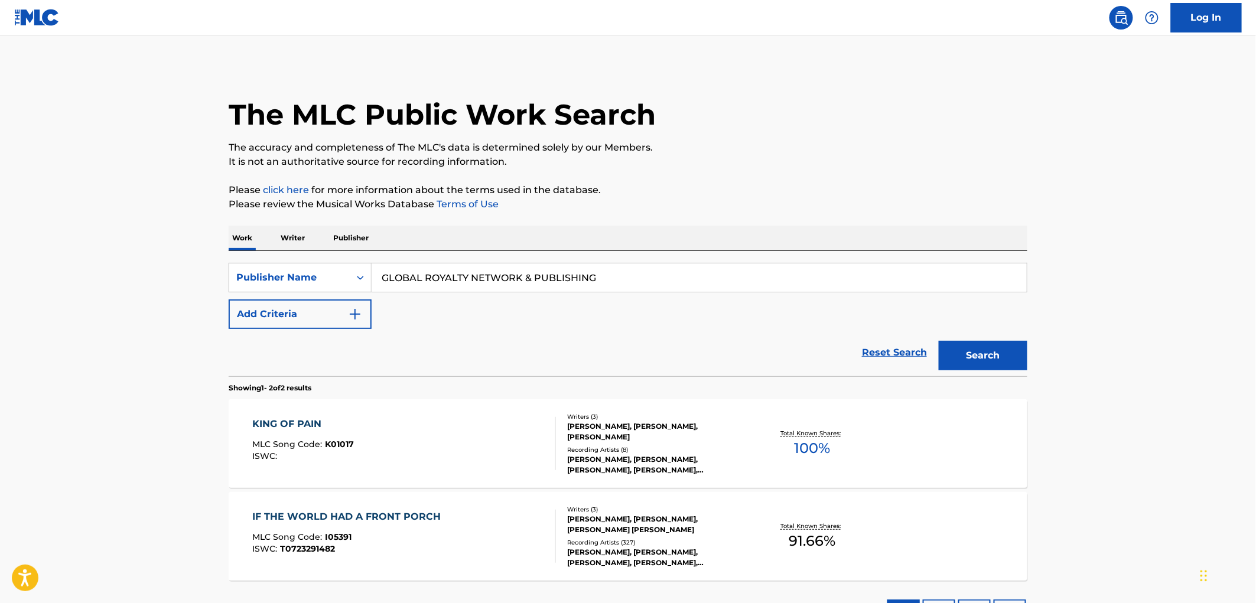
type input "GLOBAL ROYALTY NETWORK & PUBLISHING"
click at [939, 341] on button "Search" at bounding box center [983, 356] width 89 height 30
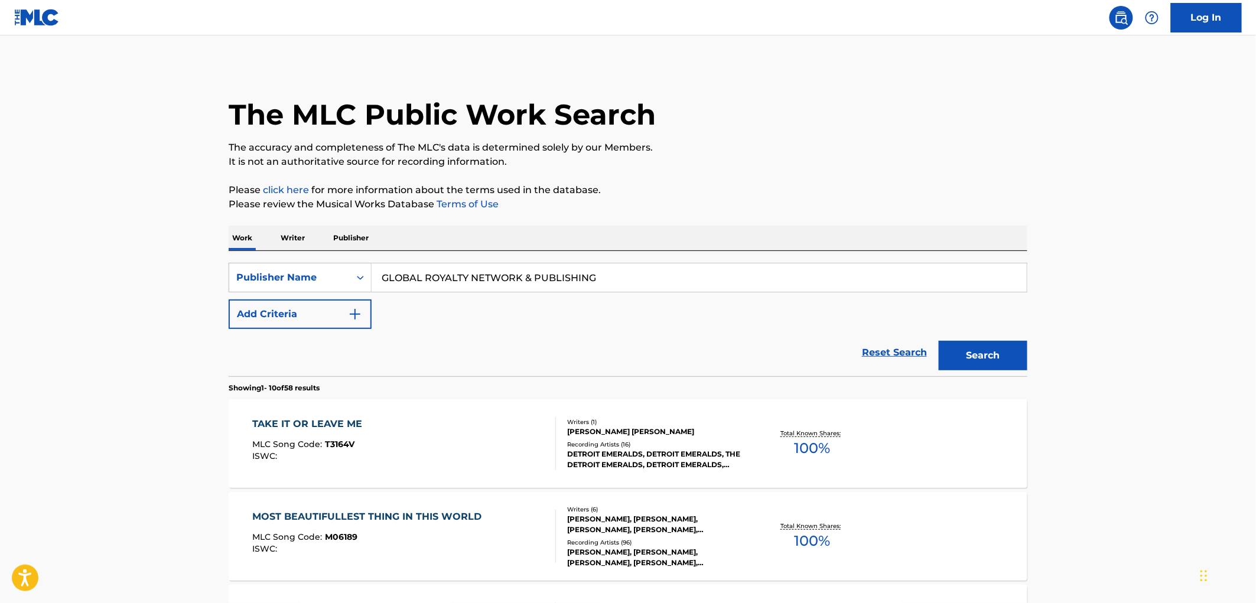
click at [344, 445] on span "T3164V" at bounding box center [341, 444] width 30 height 11
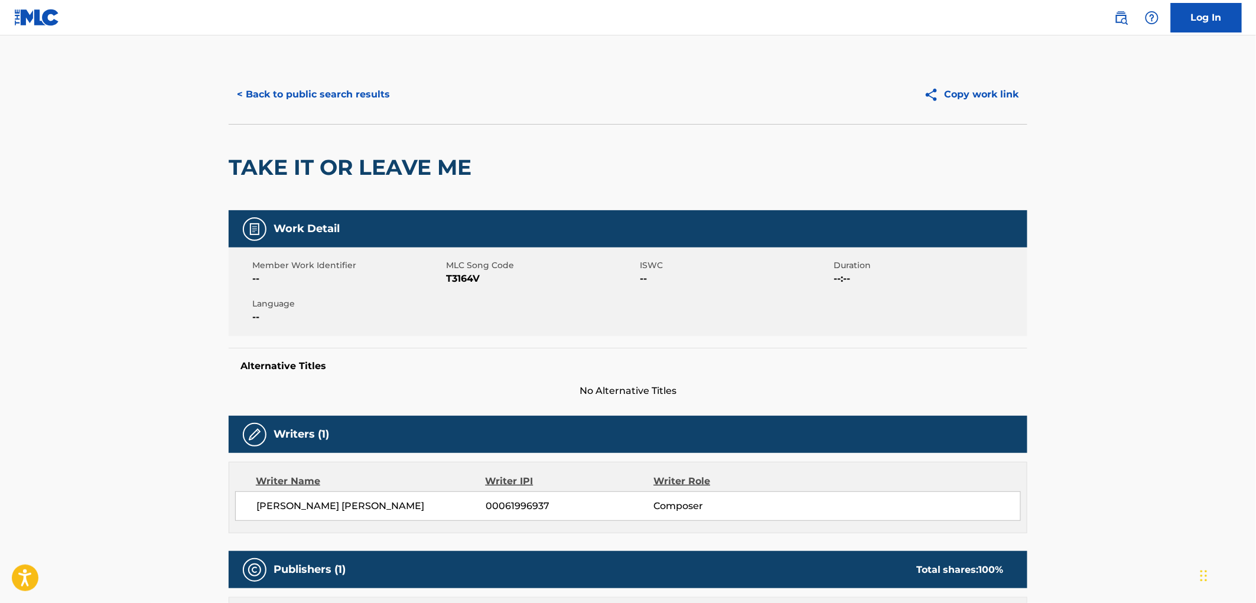
click at [314, 93] on button "< Back to public search results" at bounding box center [314, 95] width 170 height 30
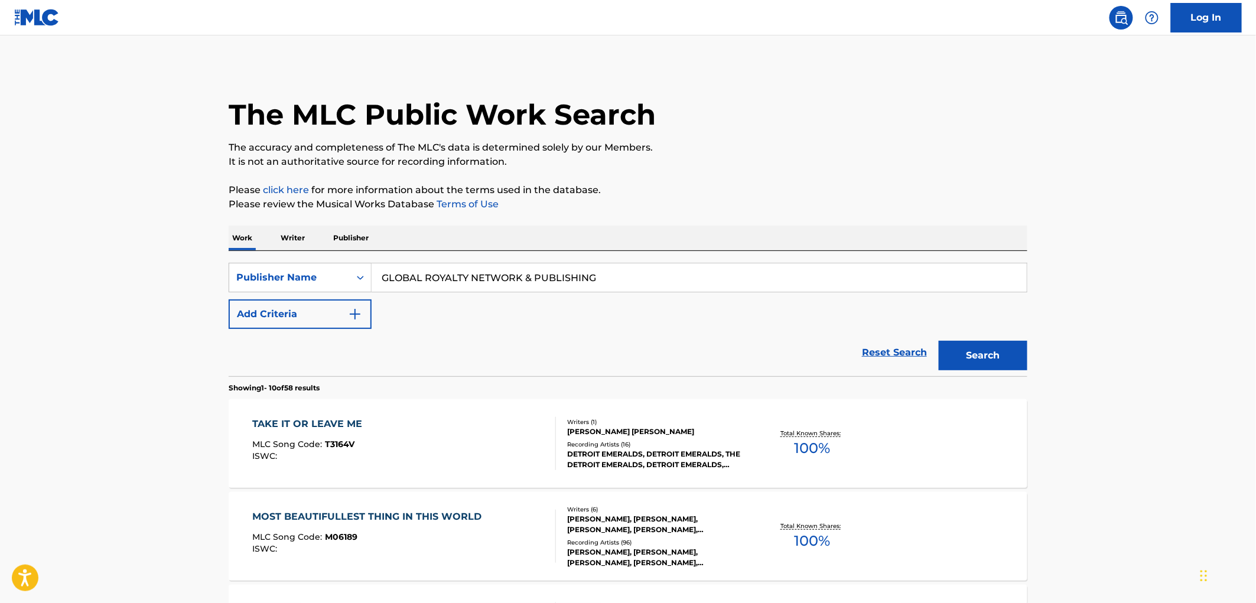
drag, startPoint x: 380, startPoint y: 278, endPoint x: 672, endPoint y: 278, distance: 291.3
click at [672, 278] on input "GLOBAL ROYALTY NETWORK & PUBLISHING" at bounding box center [699, 277] width 655 height 28
paste input "FIRM BODY MUSIC"
type input "FIRM BODY MUSIC"
click at [964, 358] on button "Search" at bounding box center [983, 356] width 89 height 30
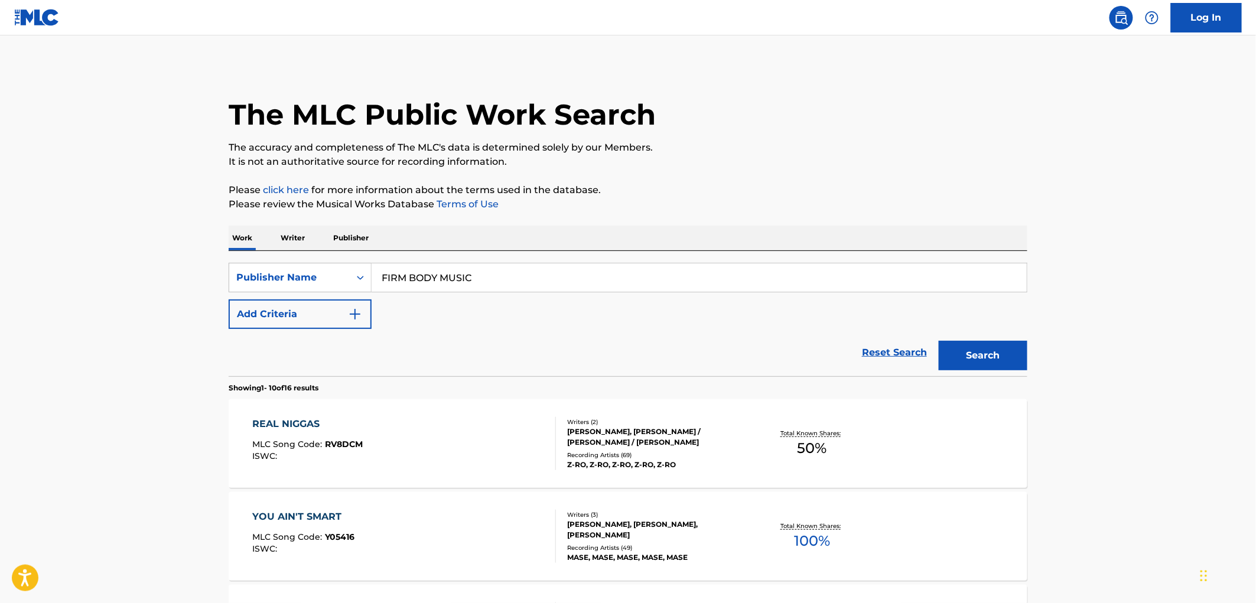
click at [349, 451] on div "MLC Song Code : RV8DCM" at bounding box center [308, 446] width 110 height 12
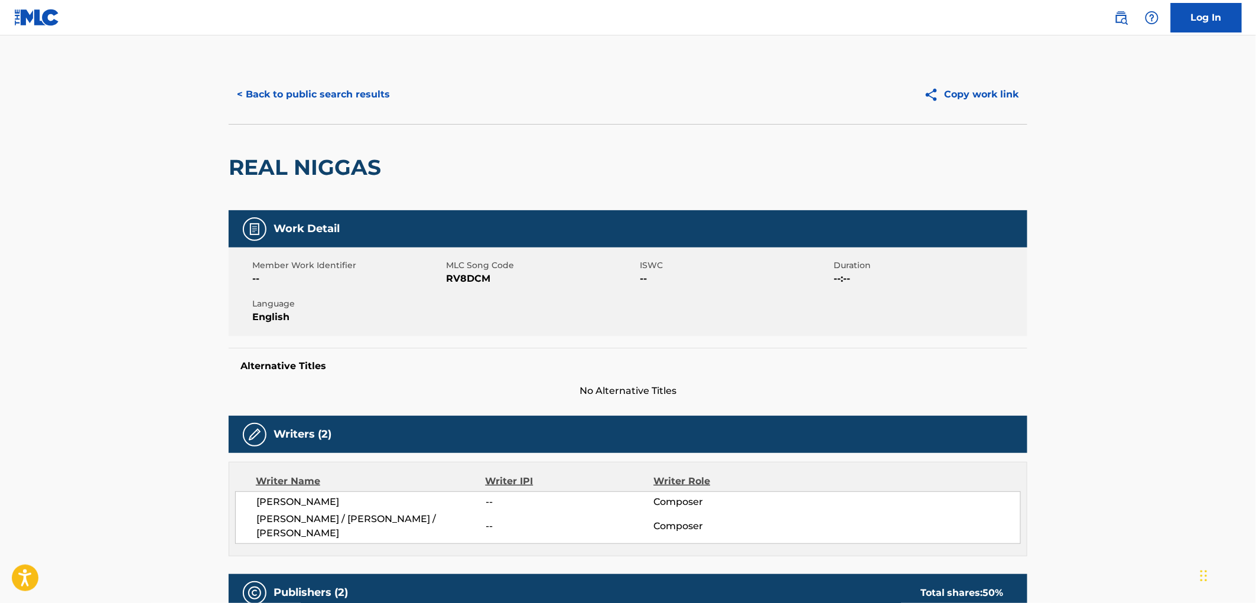
click at [359, 98] on button "< Back to public search results" at bounding box center [314, 95] width 170 height 30
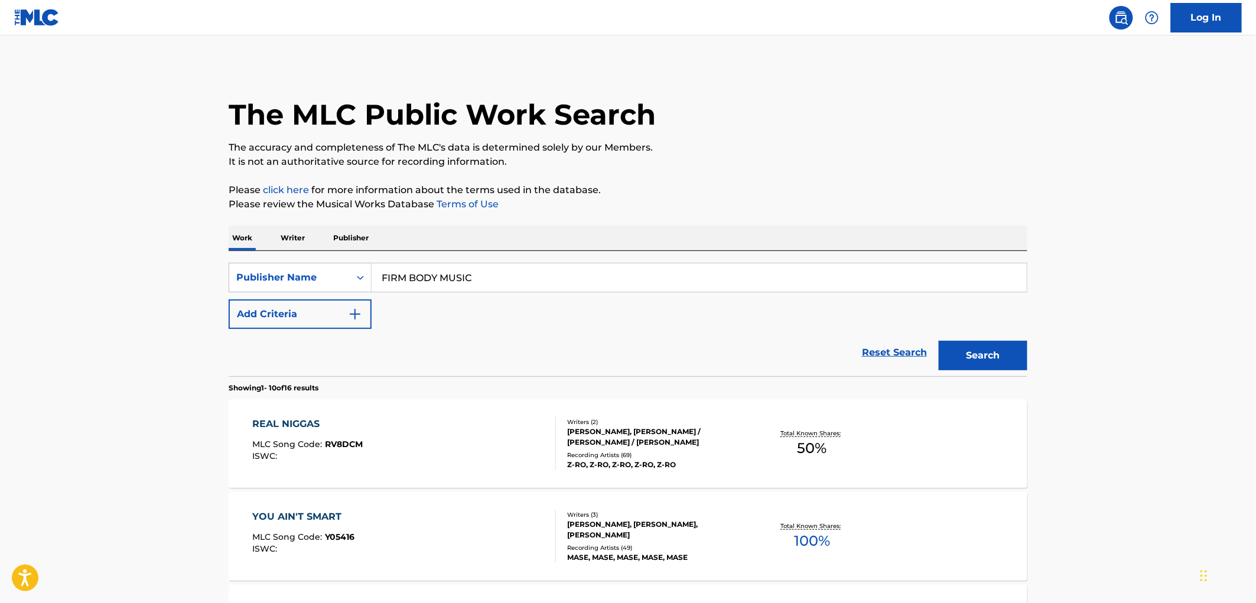
click at [468, 274] on input "FIRM BODY MUSIC" at bounding box center [699, 277] width 655 height 28
drag, startPoint x: 418, startPoint y: 274, endPoint x: 357, endPoint y: 275, distance: 60.3
click at [357, 275] on div "SearchWithCriteria6907c637-b06f-4ed1-b7cf-c05a97f076e6 Publisher Name FIRM BODY…" at bounding box center [628, 278] width 799 height 30
paste input "DAT RICHFIELD CAT"
type input "DAT RICHFIELD CAT"
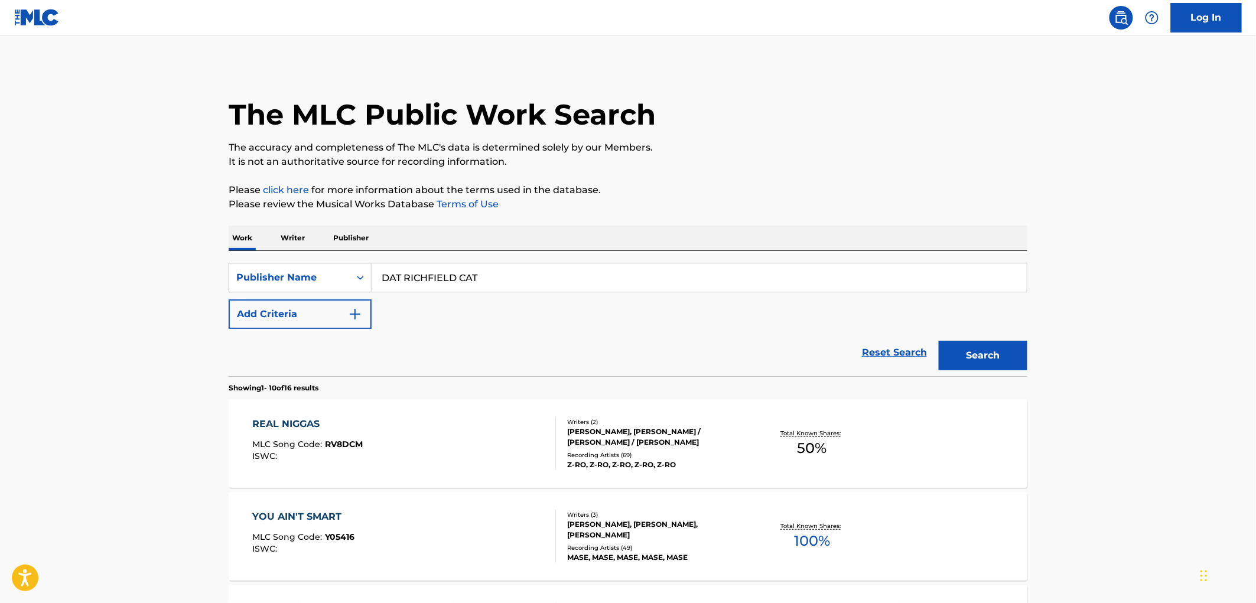
click at [958, 368] on button "Search" at bounding box center [983, 356] width 89 height 30
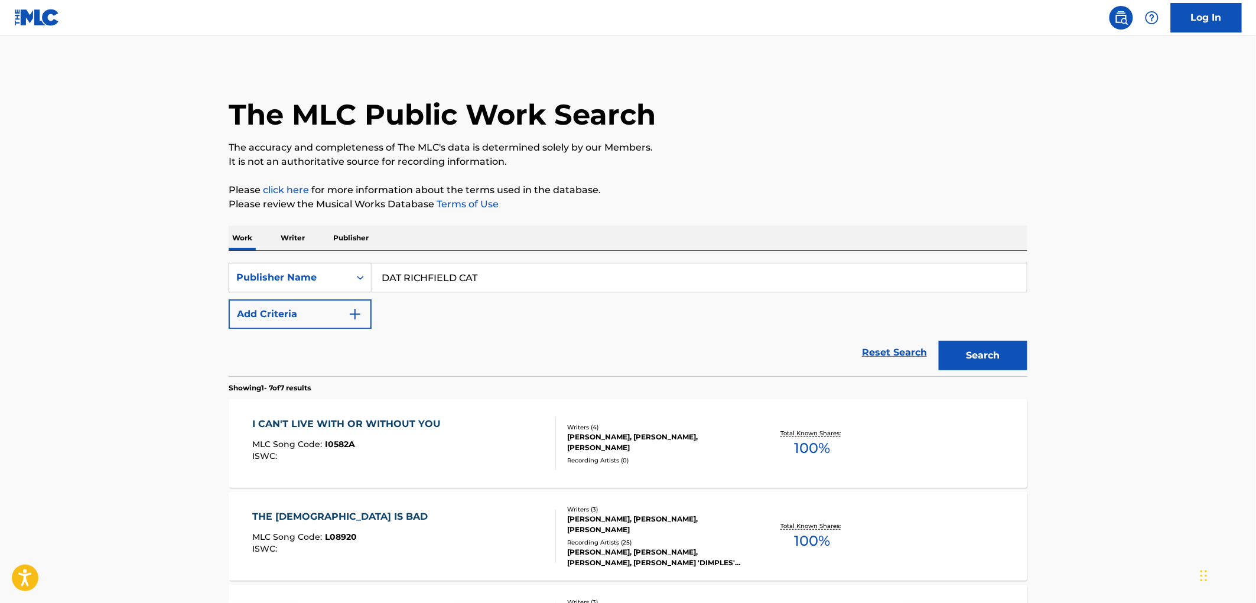
click at [333, 452] on div "ISWC :" at bounding box center [350, 456] width 194 height 9
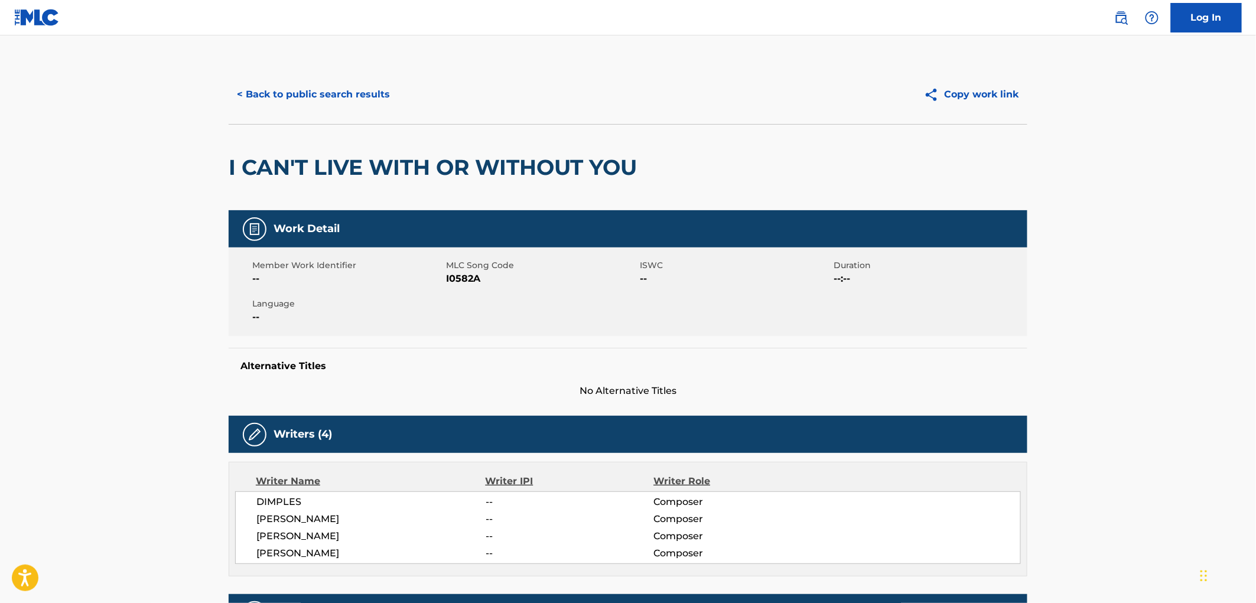
click at [252, 100] on button "< Back to public search results" at bounding box center [314, 95] width 170 height 30
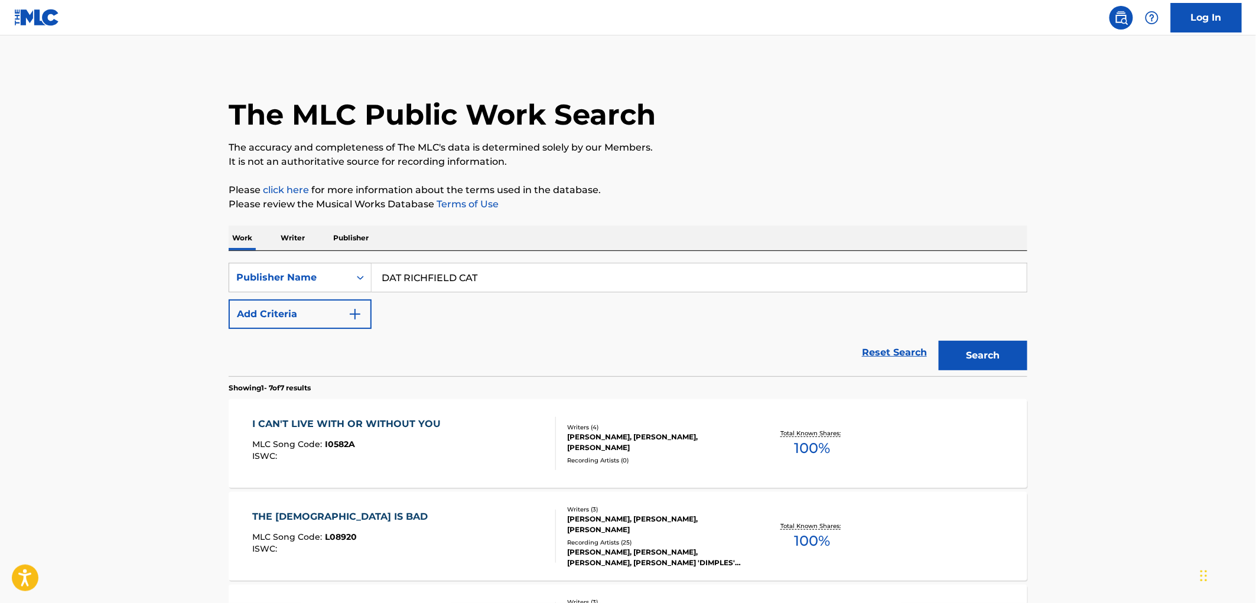
drag, startPoint x: 385, startPoint y: 280, endPoint x: 497, endPoint y: 280, distance: 112.2
click at [497, 280] on input "DAT RICHFIELD CAT" at bounding box center [699, 277] width 655 height 28
paste input "[PERSON_NAME]"
type input "[PERSON_NAME]"
click at [990, 347] on button "Search" at bounding box center [983, 356] width 89 height 30
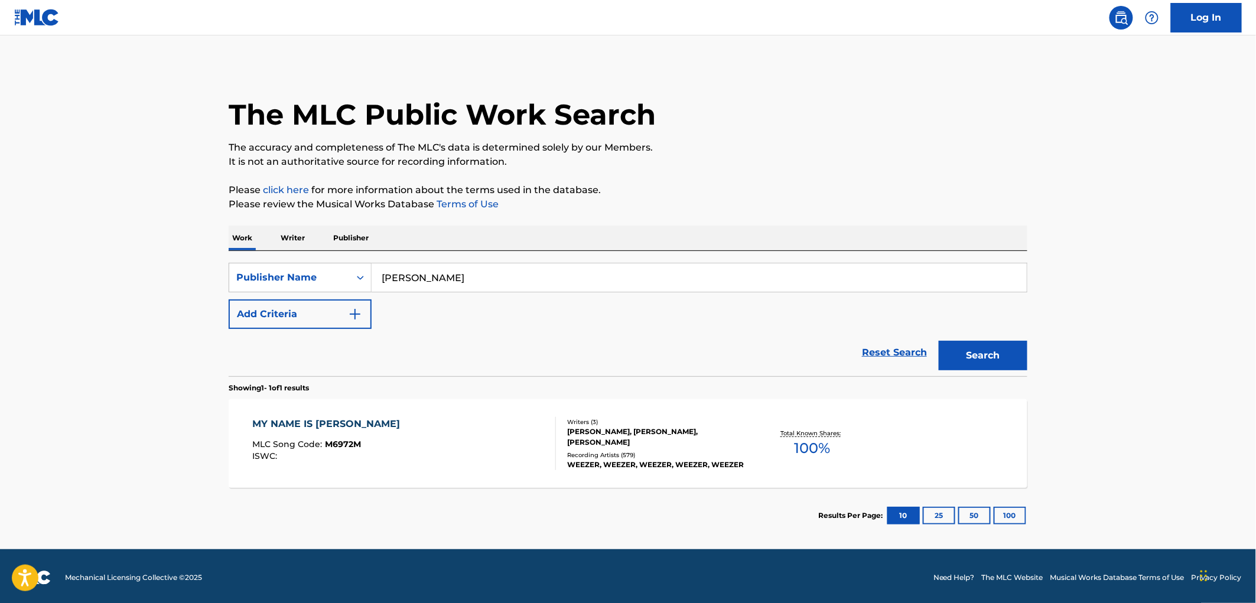
click at [347, 450] on div "MLC Song Code : M6972M" at bounding box center [330, 446] width 154 height 12
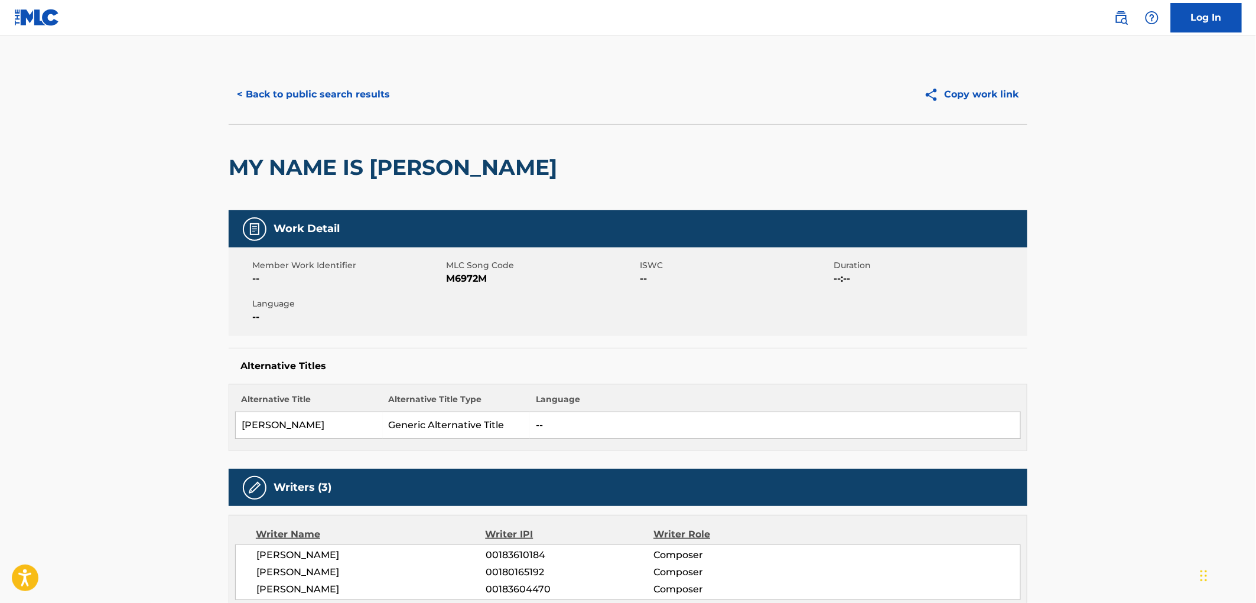
click at [321, 96] on button "< Back to public search results" at bounding box center [314, 95] width 170 height 30
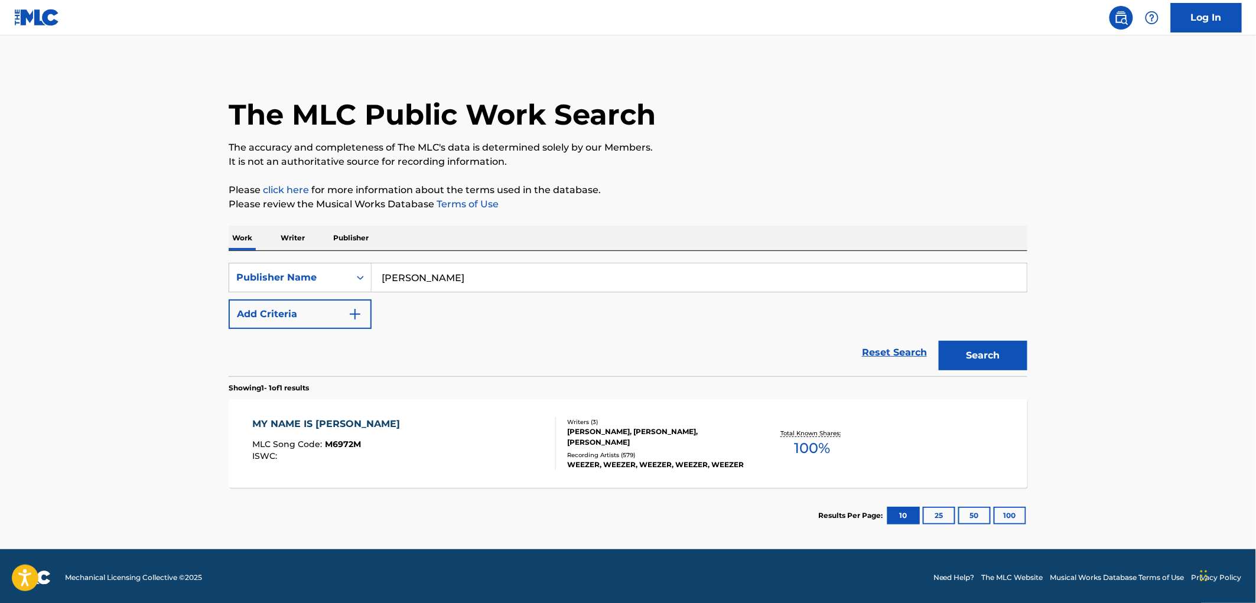
drag, startPoint x: 380, startPoint y: 276, endPoint x: 552, endPoint y: 270, distance: 171.4
click at [552, 270] on input "[PERSON_NAME]" at bounding box center [699, 277] width 655 height 28
paste input "THE [PERSON_NAME] TRUST D/B/A [PERSON_NAME] PUBLISHING"
type input "THE [PERSON_NAME] TRUST D/B/A [PERSON_NAME] PUBLISHING"
click at [1002, 356] on button "Search" at bounding box center [983, 356] width 89 height 30
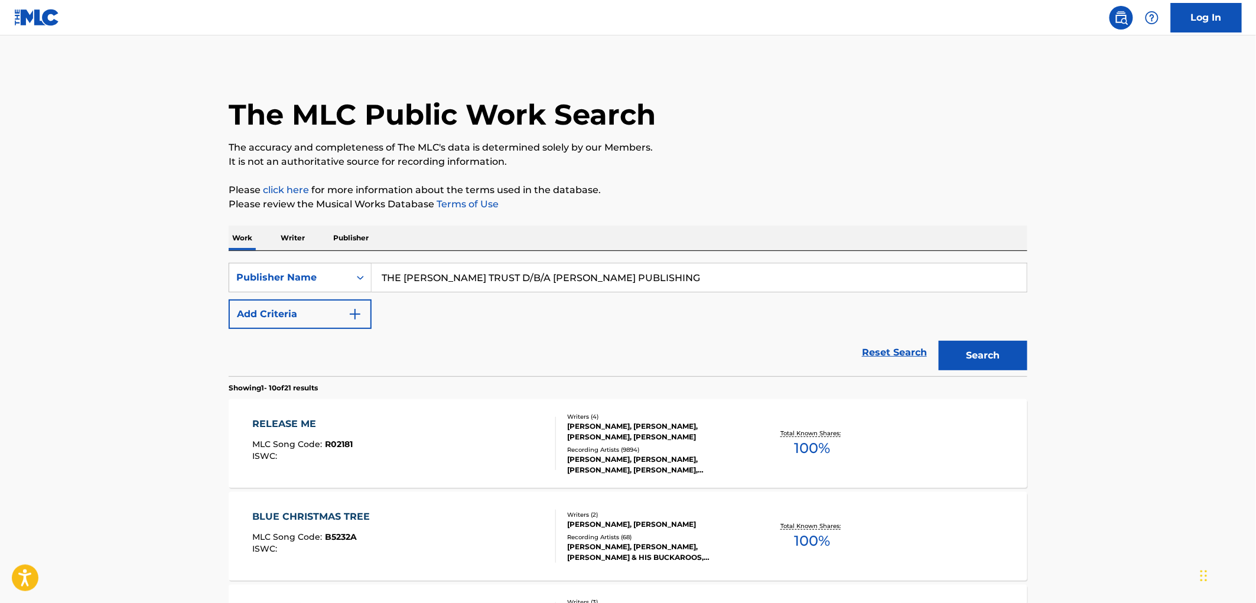
click at [349, 438] on div "RELEASE ME MLC Song Code : R02181 ISWC :" at bounding box center [303, 443] width 100 height 53
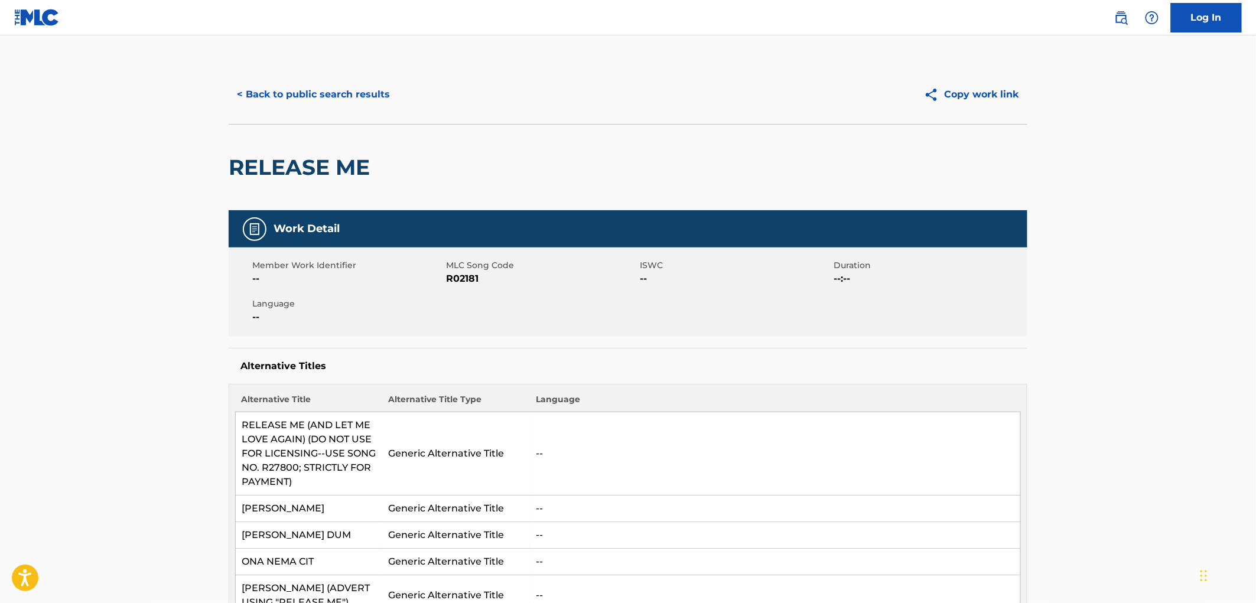
click at [330, 106] on button "< Back to public search results" at bounding box center [314, 95] width 170 height 30
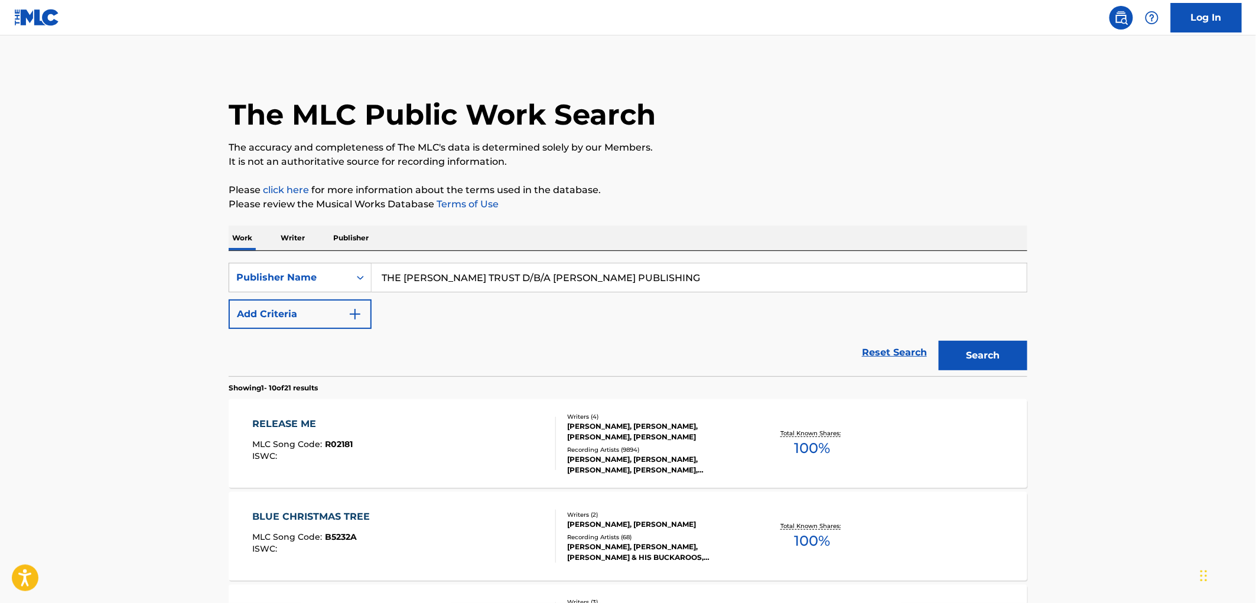
drag, startPoint x: 380, startPoint y: 279, endPoint x: 678, endPoint y: 270, distance: 297.9
click at [678, 270] on input "THE [PERSON_NAME] TRUST D/B/A [PERSON_NAME] PUBLISHING" at bounding box center [699, 277] width 655 height 28
paste input "BIG AUDIO DYNAMICS"
type input "BIG AUDIO DYNAMICS"
click at [963, 353] on button "Search" at bounding box center [983, 356] width 89 height 30
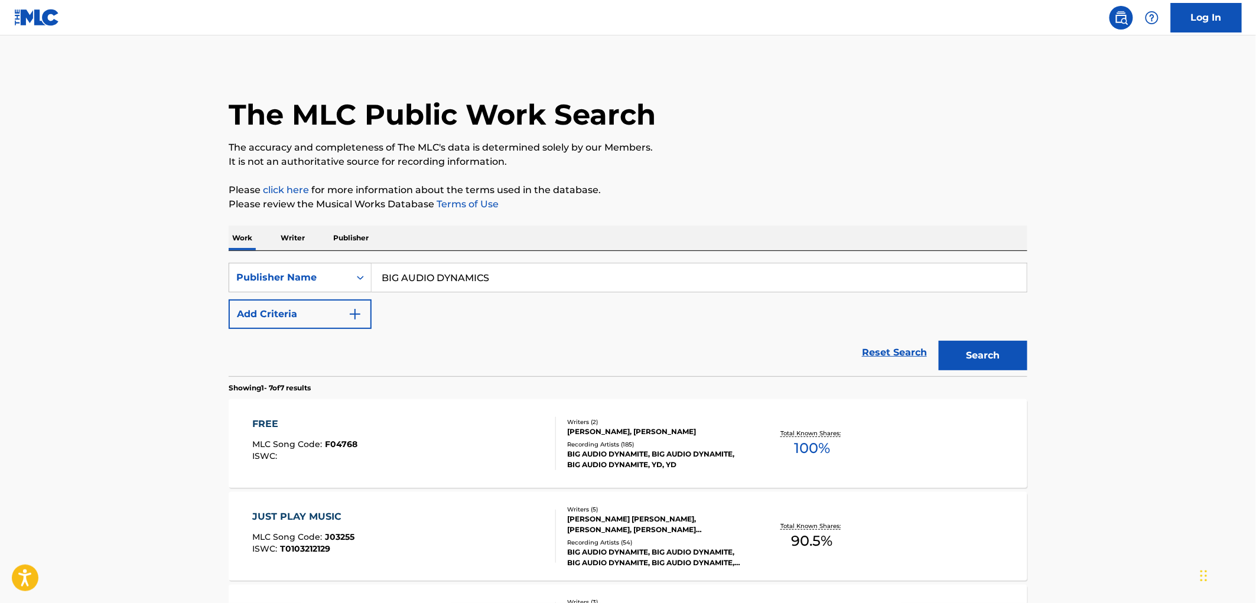
click at [334, 450] on div "MLC Song Code : F04768" at bounding box center [305, 446] width 105 height 12
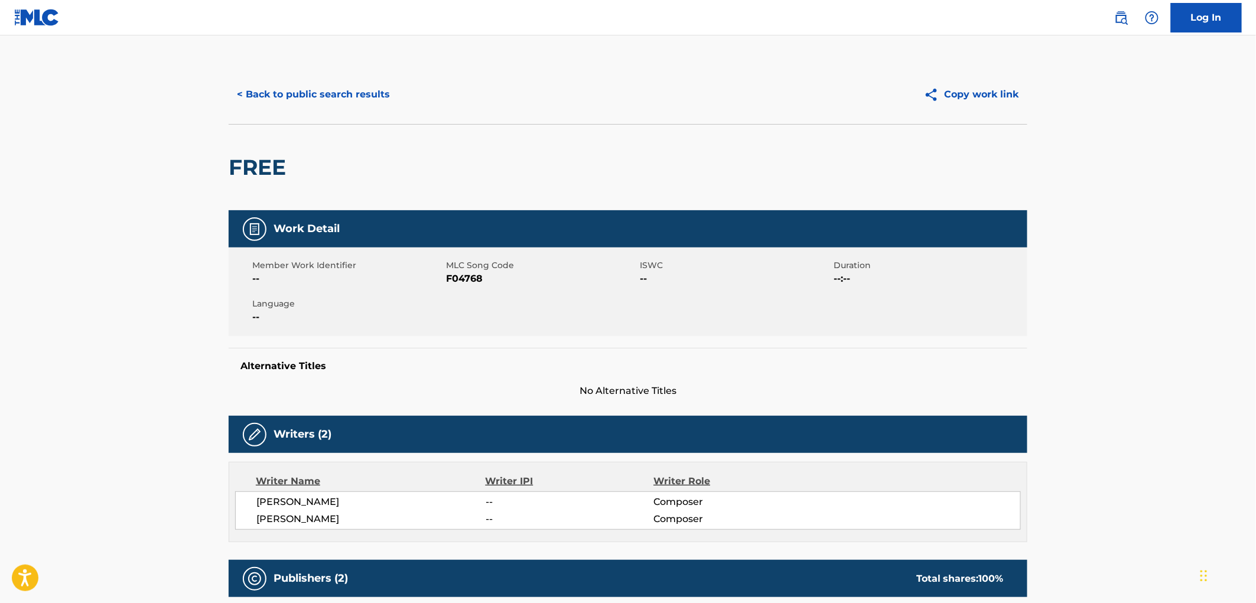
click at [307, 92] on button "< Back to public search results" at bounding box center [314, 95] width 170 height 30
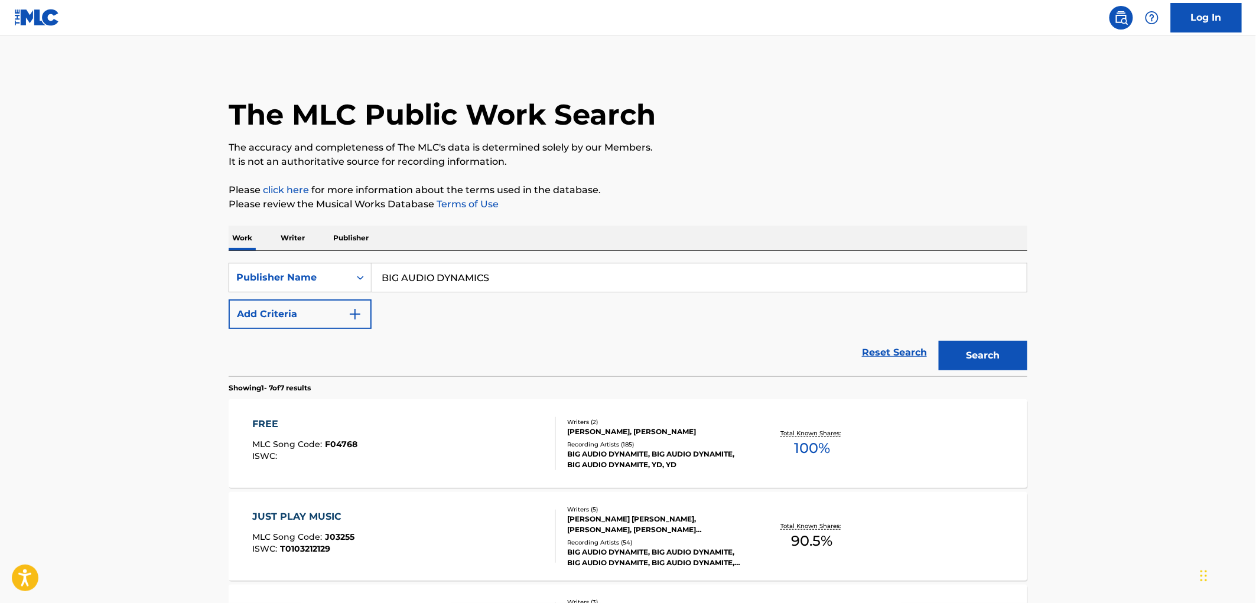
drag, startPoint x: 487, startPoint y: 276, endPoint x: 373, endPoint y: 272, distance: 113.5
click at [353, 274] on div "SearchWithCriteria6907c637-b06f-4ed1-b7cf-c05a97f076e6 Publisher Name BIG AUDIO…" at bounding box center [628, 278] width 799 height 30
paste input "[PERSON_NAME] MUSIC"
type input "[PERSON_NAME] MUSIC"
click at [946, 352] on button "Search" at bounding box center [983, 356] width 89 height 30
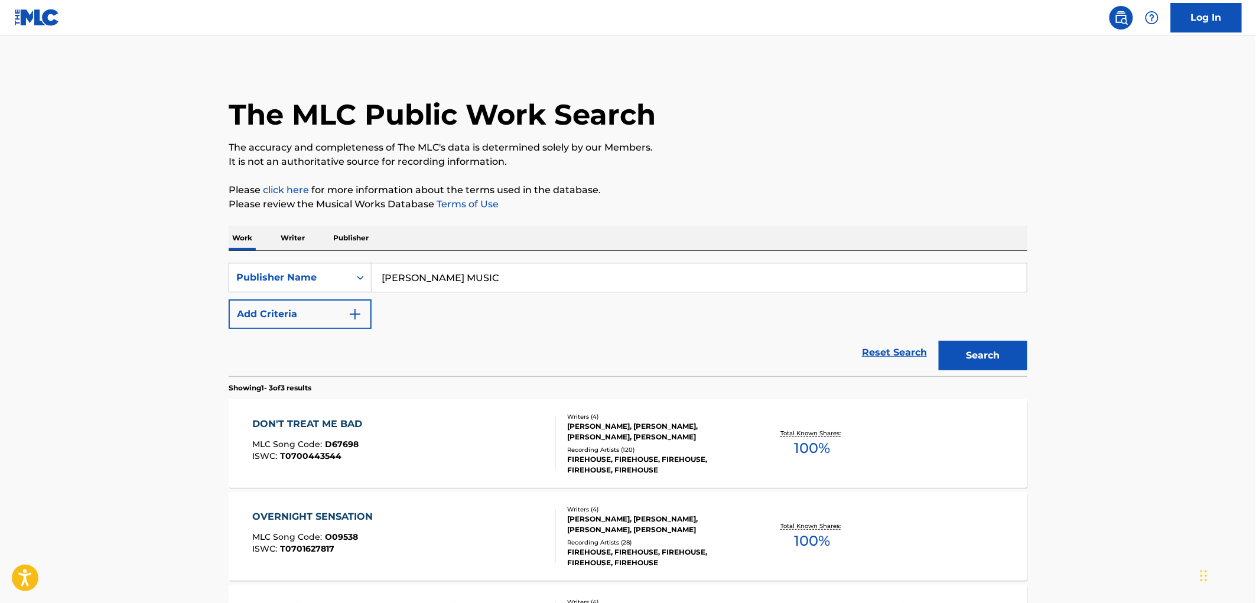
click at [334, 443] on span "D67698" at bounding box center [343, 444] width 34 height 11
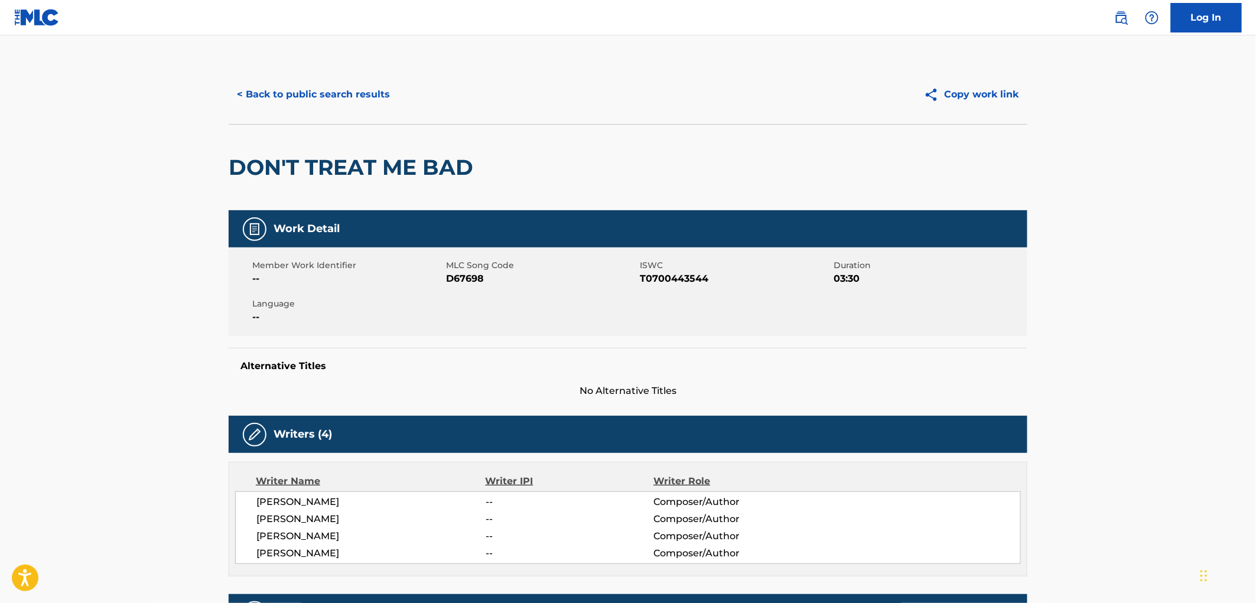
click at [361, 95] on button "< Back to public search results" at bounding box center [314, 95] width 170 height 30
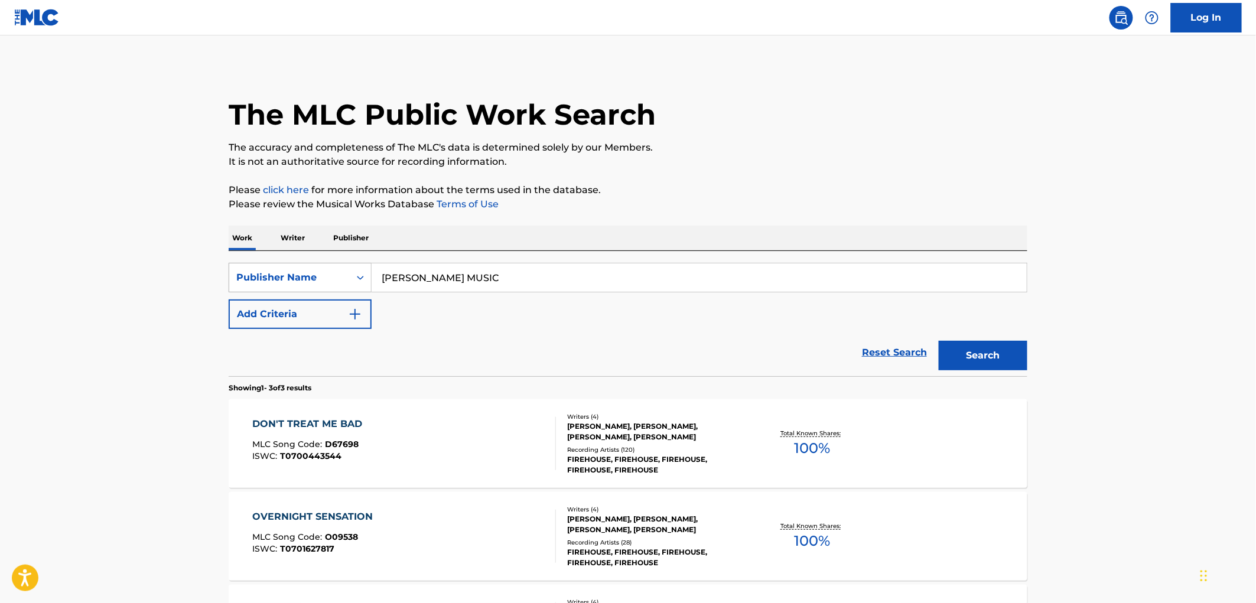
drag, startPoint x: 500, startPoint y: 280, endPoint x: 243, endPoint y: 279, distance: 256.4
click at [220, 278] on div "The MLC Public Work Search The accuracy and completeness of The MLC's data is d…" at bounding box center [627, 397] width 827 height 664
paste input "[PERSON_NAME]"
type input "[PERSON_NAME]"
click at [951, 352] on button "Search" at bounding box center [983, 356] width 89 height 30
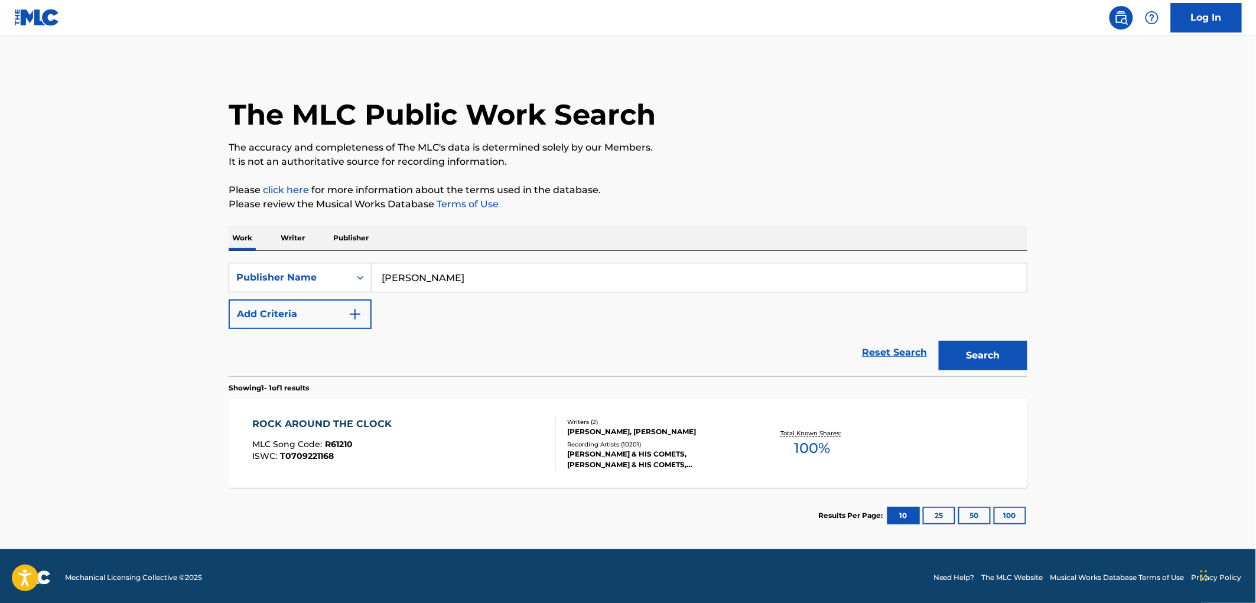
click at [347, 444] on span "R61210" at bounding box center [340, 444] width 28 height 11
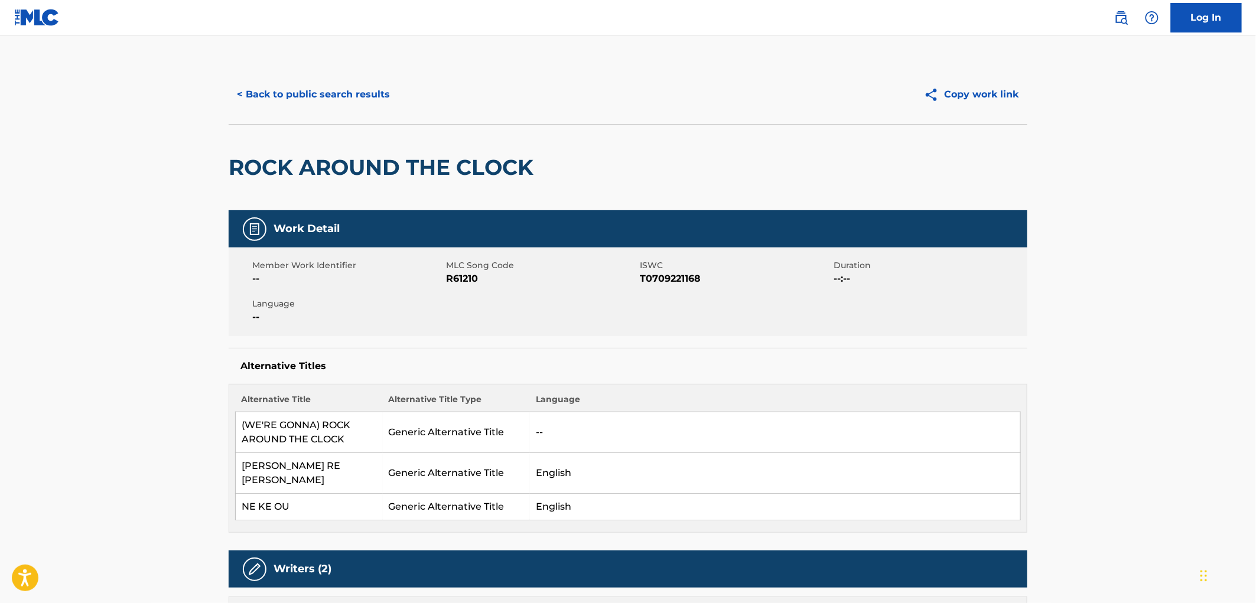
click at [362, 95] on button "< Back to public search results" at bounding box center [314, 95] width 170 height 30
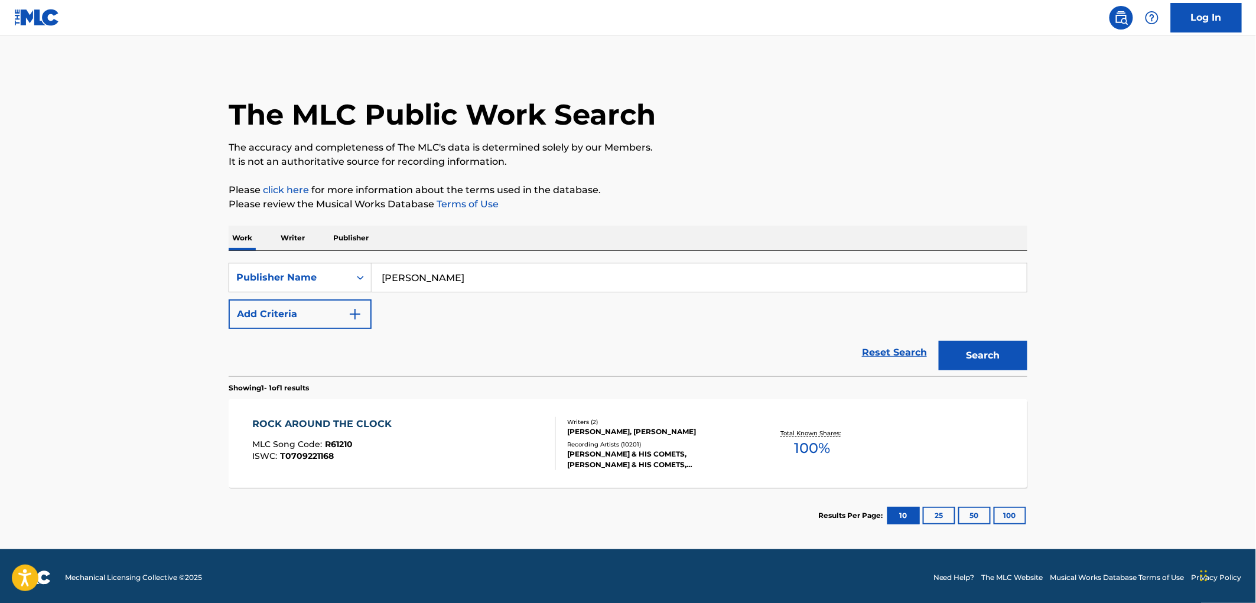
drag, startPoint x: 447, startPoint y: 279, endPoint x: 384, endPoint y: 282, distance: 62.7
click at [382, 282] on input "[PERSON_NAME]" at bounding box center [699, 277] width 655 height 28
paste input "[PERSON_NAME] CLEVER MUSIC"
type input "[PERSON_NAME] CLEVER MUSIC"
click at [960, 353] on button "Search" at bounding box center [983, 356] width 89 height 30
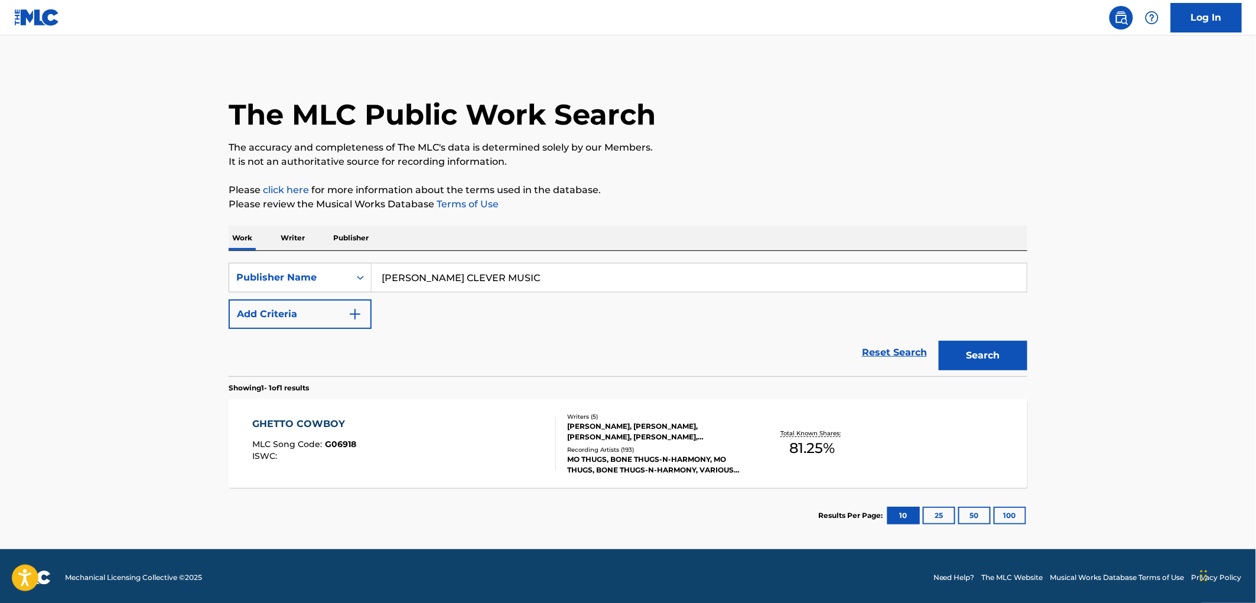
click at [353, 448] on span "G06918" at bounding box center [341, 444] width 31 height 11
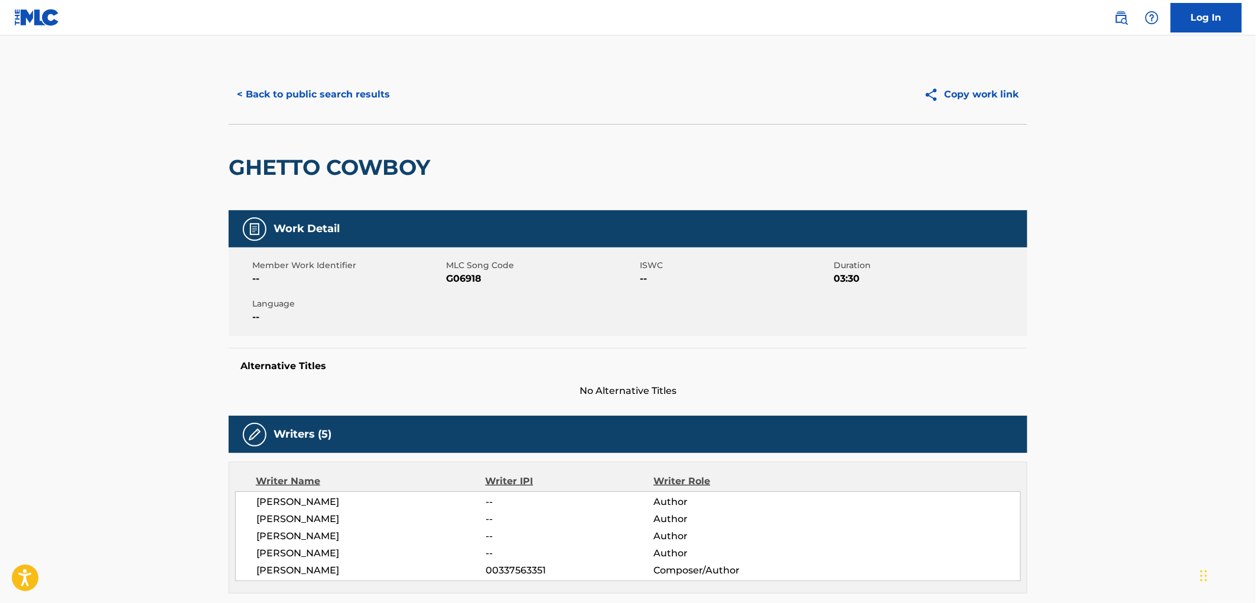
click at [314, 101] on button "< Back to public search results" at bounding box center [314, 95] width 170 height 30
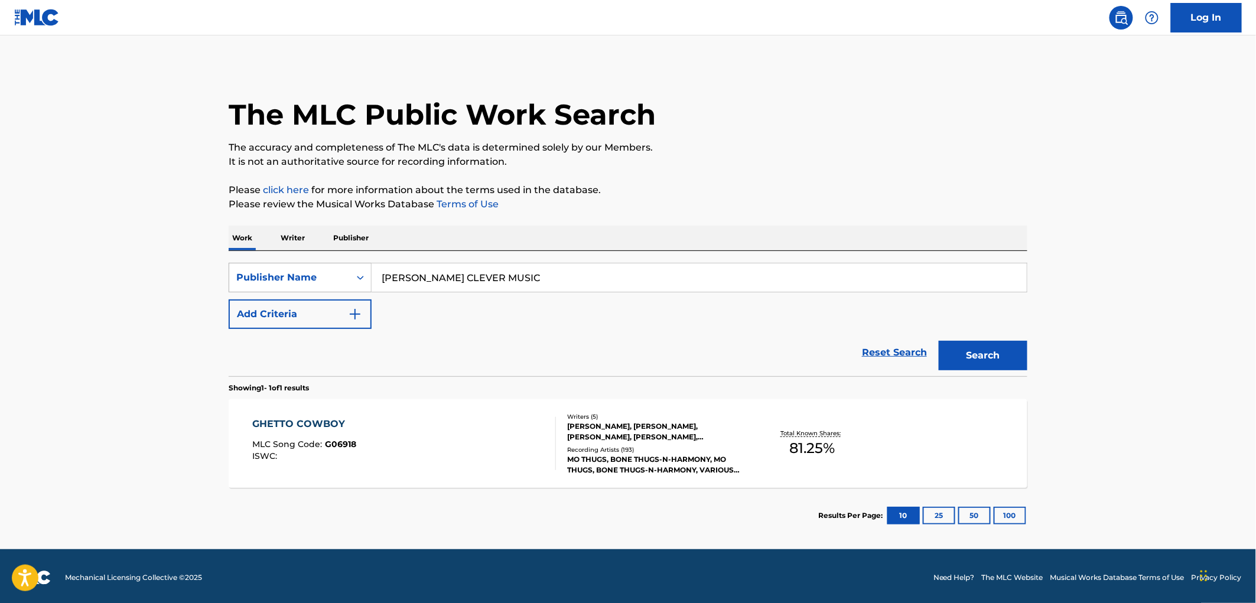
drag, startPoint x: 397, startPoint y: 281, endPoint x: 267, endPoint y: 285, distance: 130.0
click at [267, 285] on div "SearchWithCriteria6907c637-b06f-4ed1-b7cf-c05a97f076e6 Publisher Name [PERSON_N…" at bounding box center [628, 278] width 799 height 30
paste input "MAGNET"
type input "MAGNET MUSIC"
click at [952, 365] on button "Search" at bounding box center [983, 356] width 89 height 30
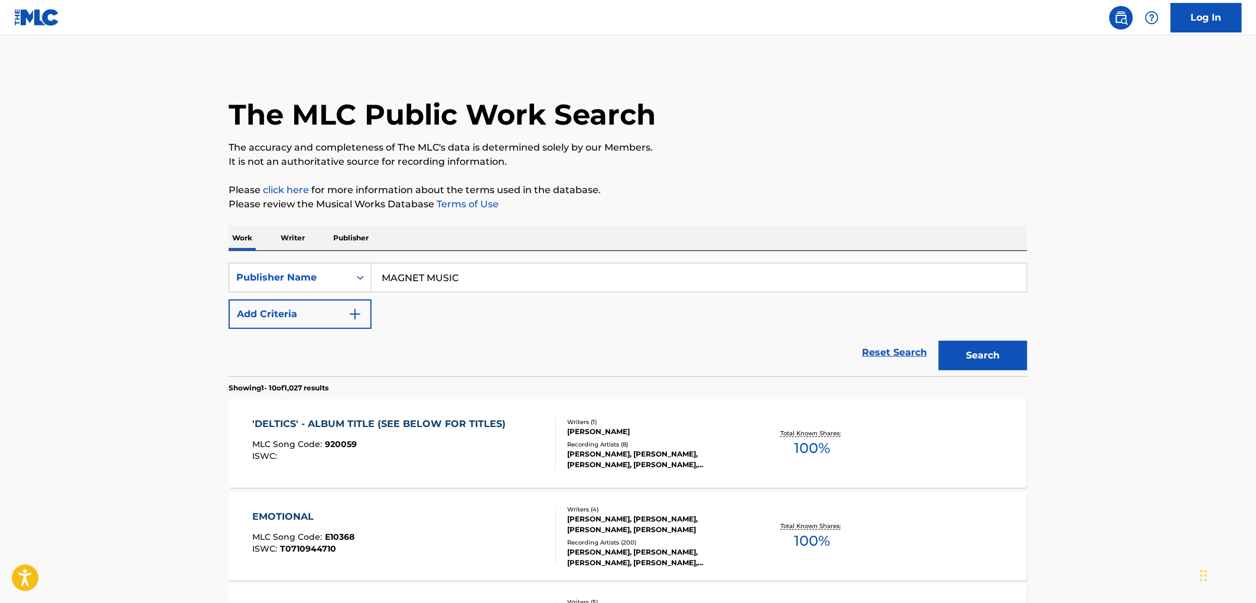
click at [347, 447] on span "920059" at bounding box center [342, 444] width 32 height 11
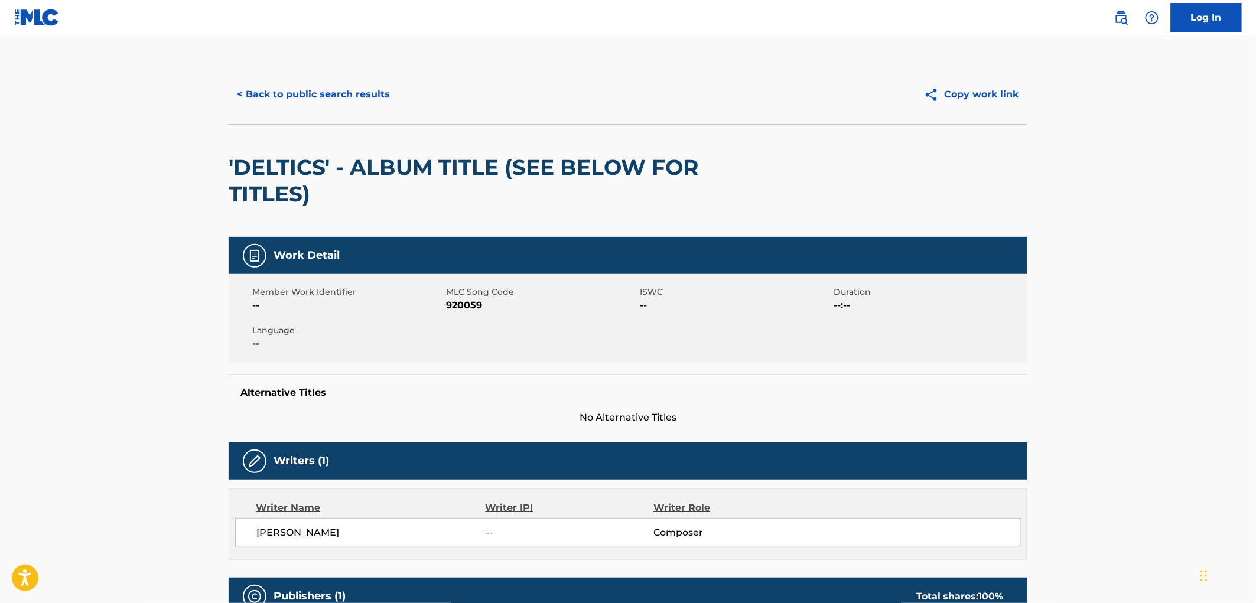
click at [313, 95] on button "< Back to public search results" at bounding box center [314, 95] width 170 height 30
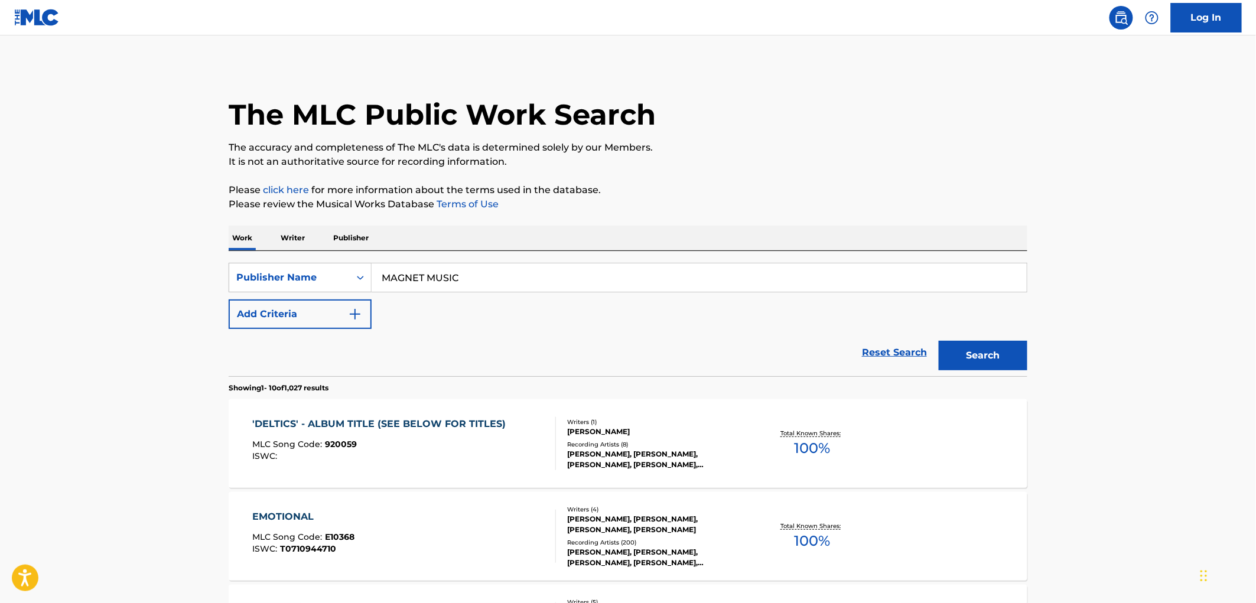
drag, startPoint x: 476, startPoint y: 276, endPoint x: 444, endPoint y: 272, distance: 31.6
click at [314, 281] on div "SearchWithCriteria6907c637-b06f-4ed1-b7cf-c05a97f076e6 Publisher Name MAGNET MU…" at bounding box center [628, 278] width 799 height 30
paste input "PLAID CACTUS PUBLISHING"
type input "PLAID CACTUS PUBLISHING"
click at [952, 346] on button "Search" at bounding box center [983, 356] width 89 height 30
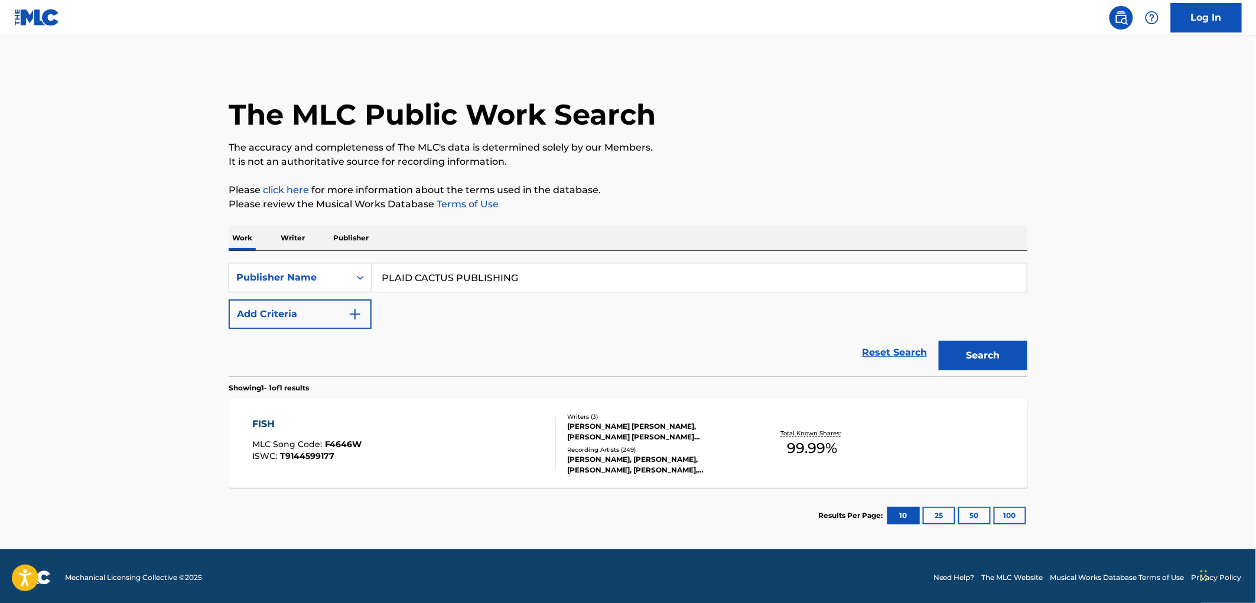
click at [347, 449] on span "F4646W" at bounding box center [344, 444] width 37 height 11
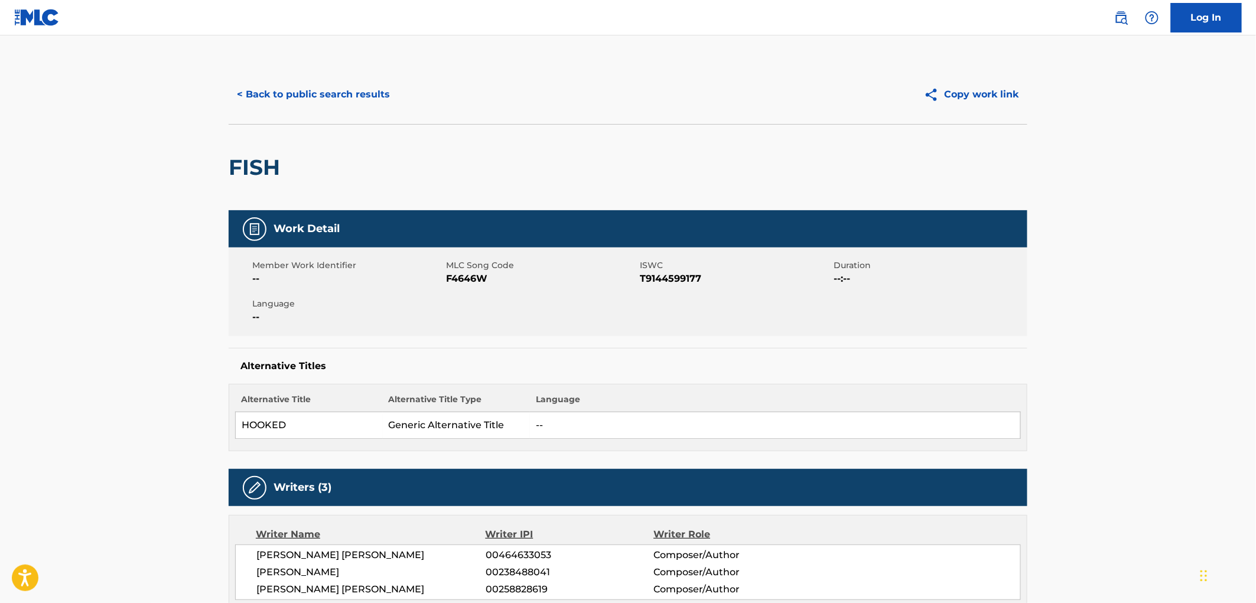
click at [292, 97] on button "< Back to public search results" at bounding box center [314, 95] width 170 height 30
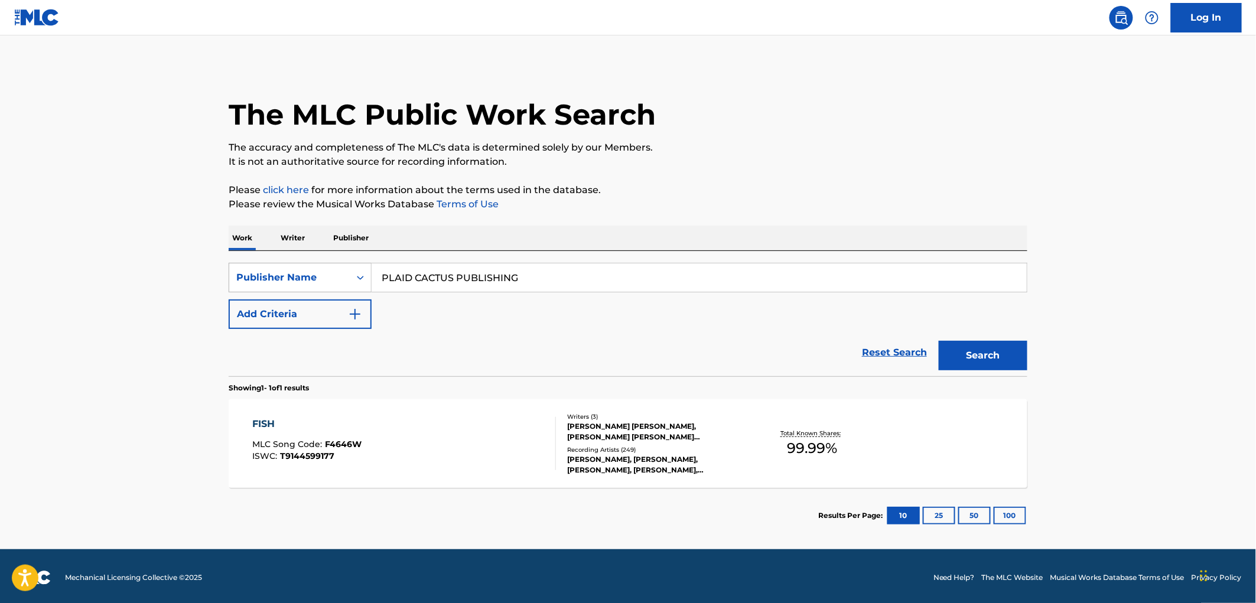
drag, startPoint x: 579, startPoint y: 269, endPoint x: 287, endPoint y: 267, distance: 291.9
click at [287, 267] on div "SearchWithCriteria6907c637-b06f-4ed1-b7cf-c05a97f076e6 Publisher Name PLAID CAC…" at bounding box center [628, 278] width 799 height 30
paste input "[PERSON_NAME] MUSIC"
type input "[PERSON_NAME] MUSIC"
click at [981, 347] on button "Search" at bounding box center [983, 356] width 89 height 30
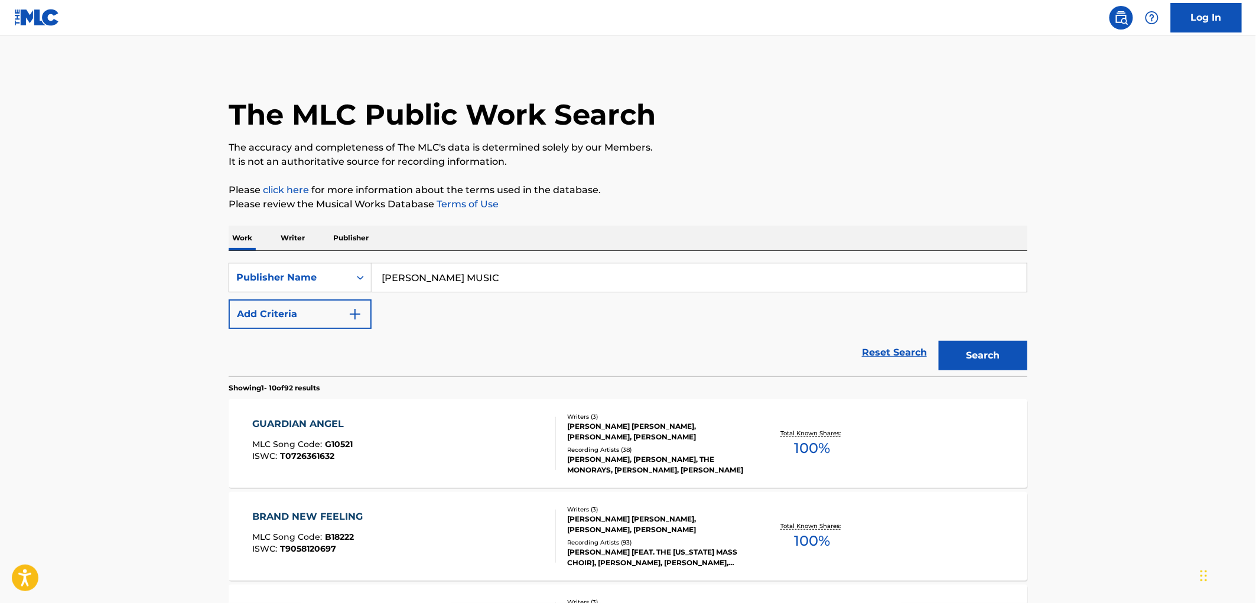
click at [339, 442] on span "G10521" at bounding box center [340, 444] width 28 height 11
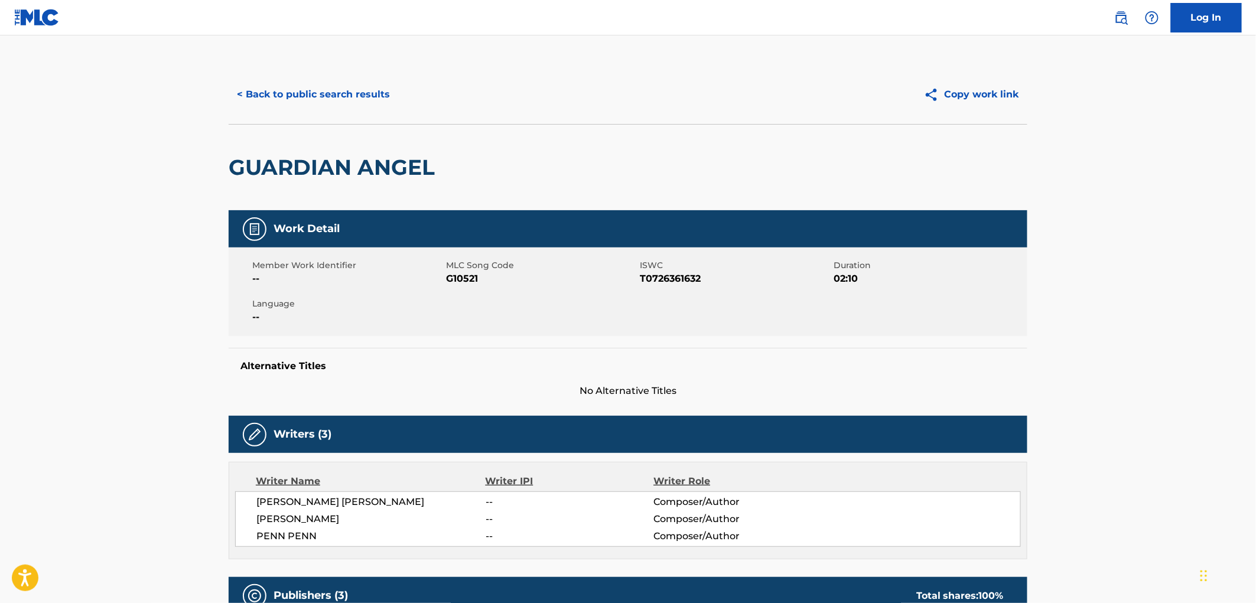
scroll to position [197, 0]
